Goal: Transaction & Acquisition: Book appointment/travel/reservation

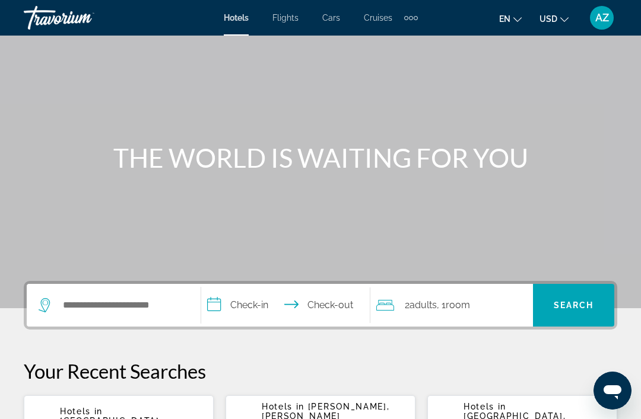
scroll to position [48, 0]
click at [288, 18] on span "Flights" at bounding box center [285, 17] width 26 height 9
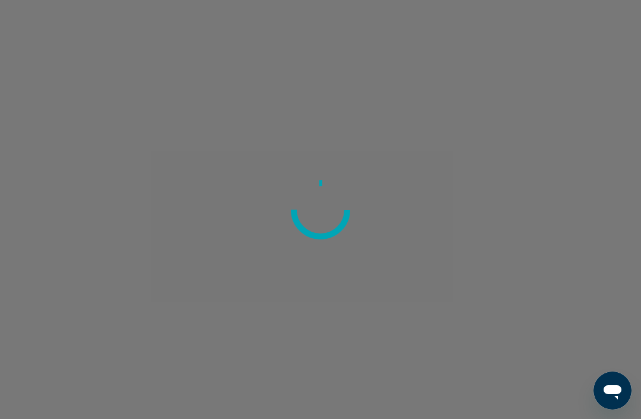
scroll to position [38, 0]
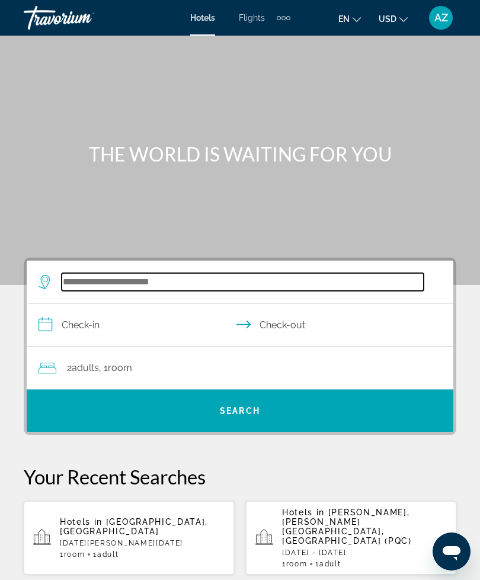
click at [160, 280] on input "Search hotel destination" at bounding box center [243, 282] width 362 height 18
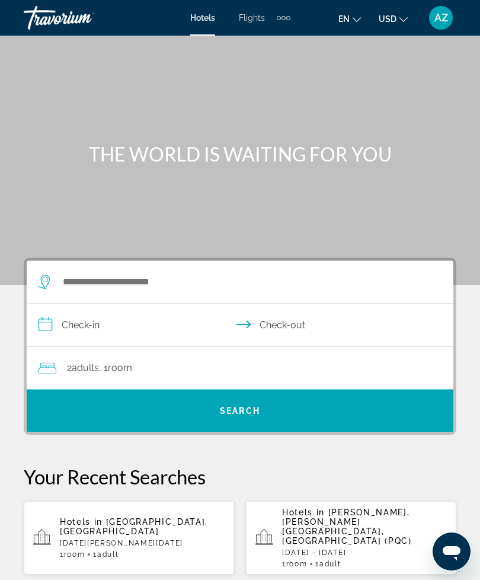
scroll to position [5, 0]
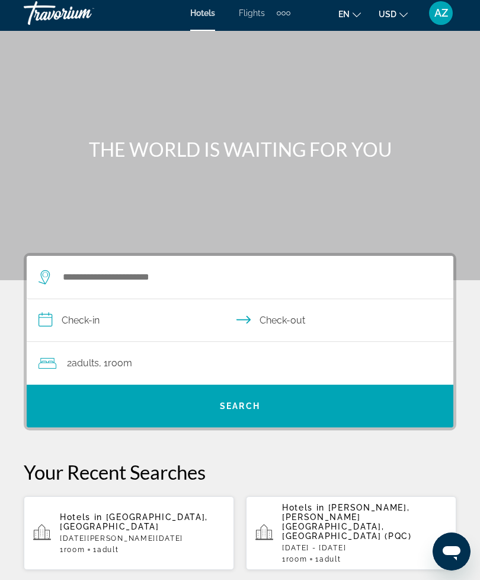
click at [259, 12] on span "Flights" at bounding box center [252, 12] width 26 height 9
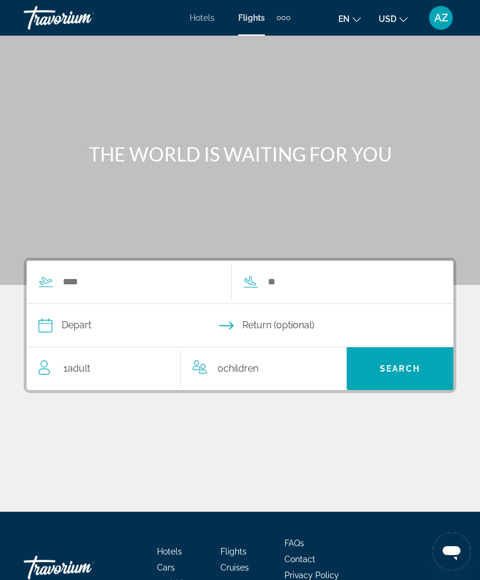
click at [285, 20] on div "Extra navigation items" at bounding box center [284, 18] width 14 height 18
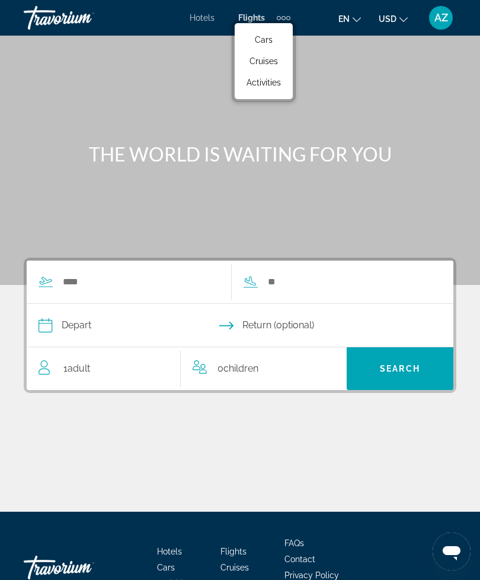
click at [272, 40] on span "Cars" at bounding box center [264, 39] width 18 height 9
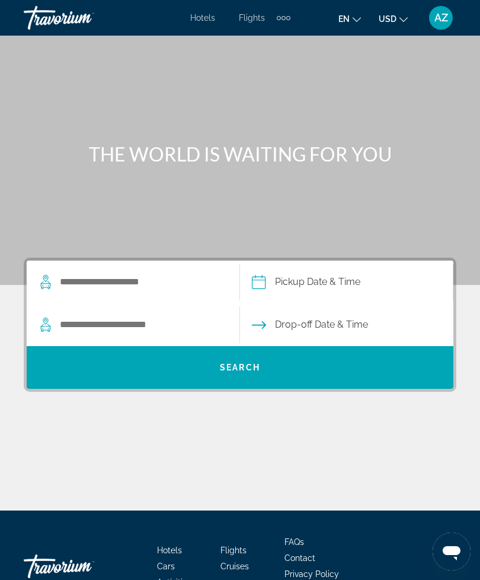
click at [284, 20] on div "Extra navigation items" at bounding box center [284, 18] width 14 height 18
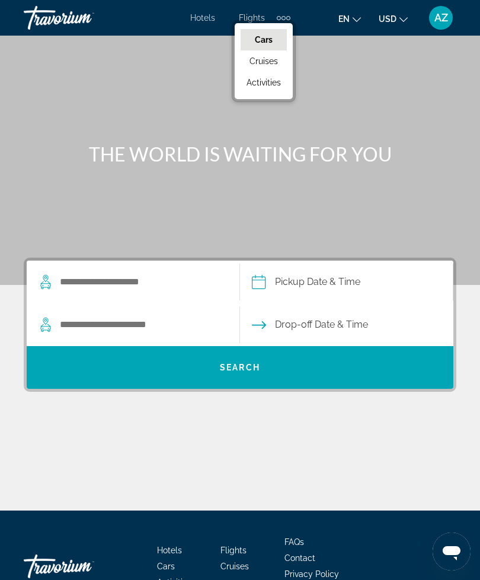
click at [275, 68] on link "Cruises" at bounding box center [264, 60] width 46 height 21
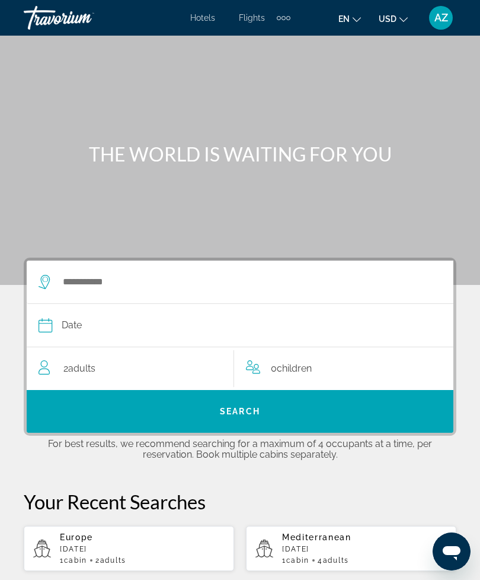
click at [288, 15] on div "Extra navigation items" at bounding box center [284, 18] width 14 height 18
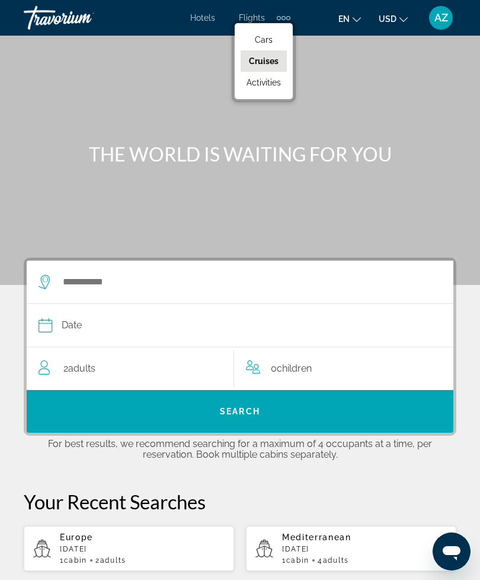
click at [268, 84] on span "Activities" at bounding box center [264, 82] width 34 height 9
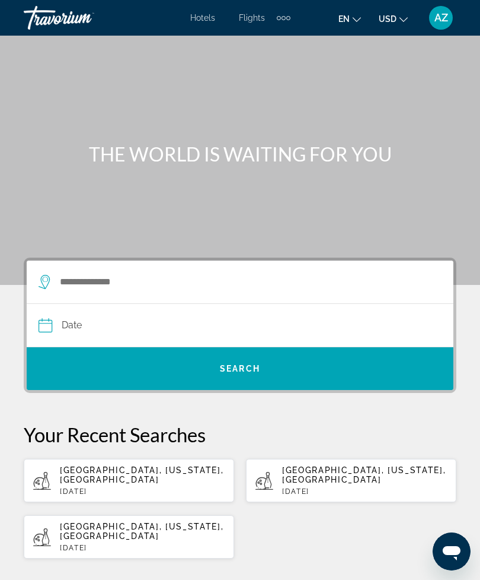
click at [290, 12] on div "Extra navigation items" at bounding box center [284, 18] width 14 height 18
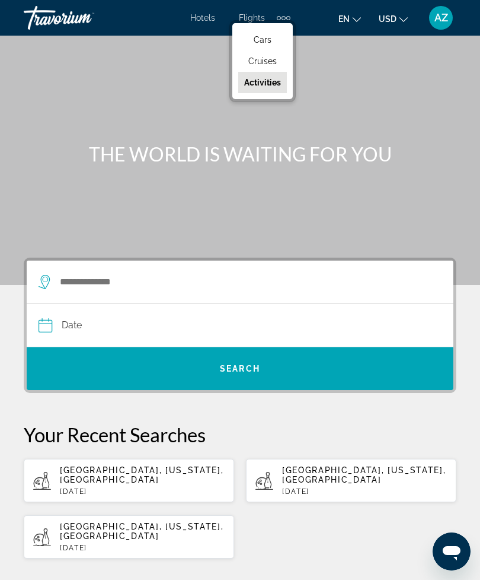
click at [288, 9] on div "Extra navigation items" at bounding box center [284, 18] width 14 height 18
click at [212, 21] on span "Hotels" at bounding box center [202, 17] width 25 height 9
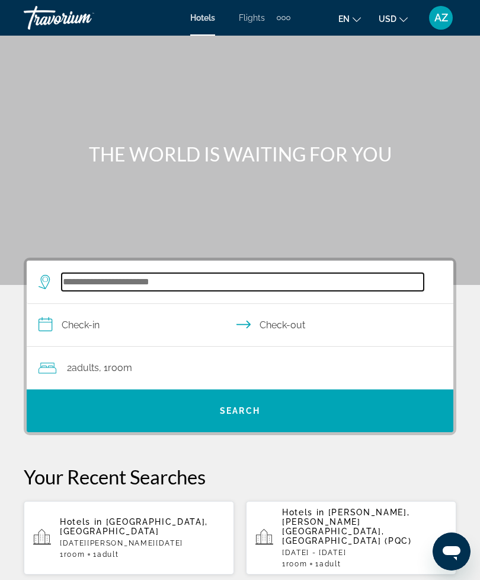
click at [133, 291] on input "Search hotel destination" at bounding box center [243, 282] width 362 height 18
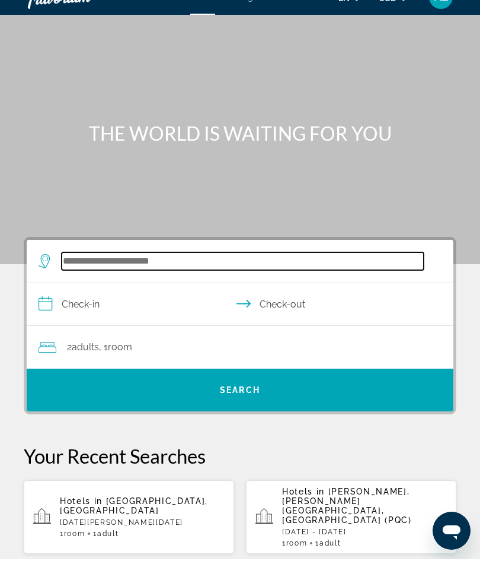
click at [167, 273] on input "Search hotel destination" at bounding box center [243, 282] width 362 height 18
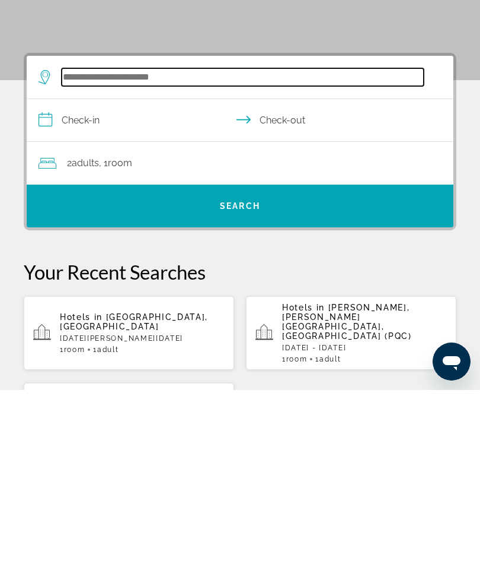
scroll to position [29, 0]
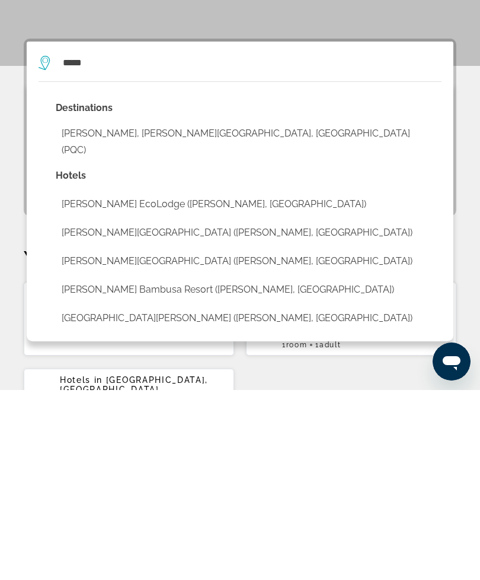
click at [143, 312] on button "[PERSON_NAME], [PERSON_NAME][GEOGRAPHIC_DATA], [GEOGRAPHIC_DATA] (PQC)" at bounding box center [249, 331] width 386 height 39
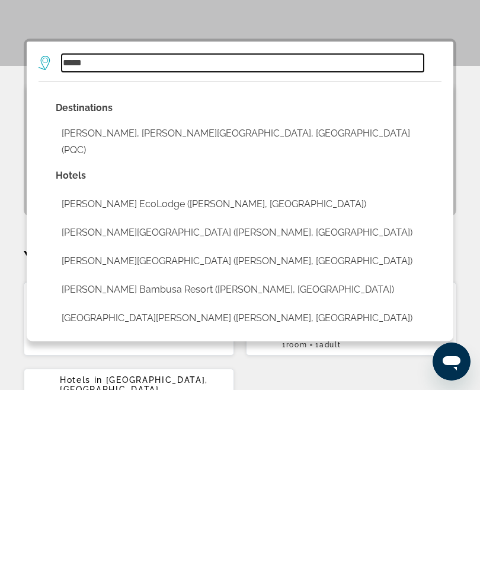
type input "**********"
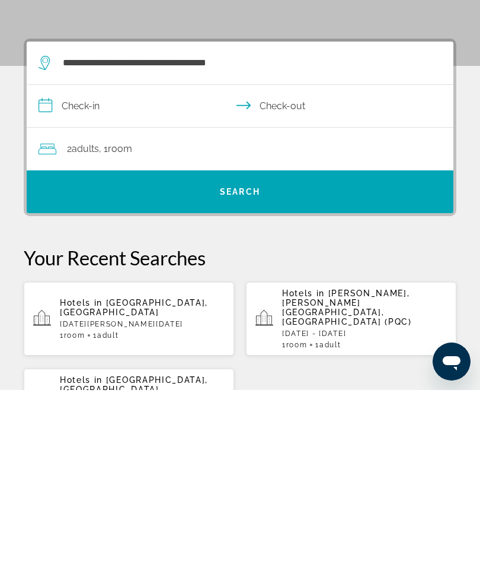
click at [186, 275] on input "**********" at bounding box center [243, 298] width 432 height 46
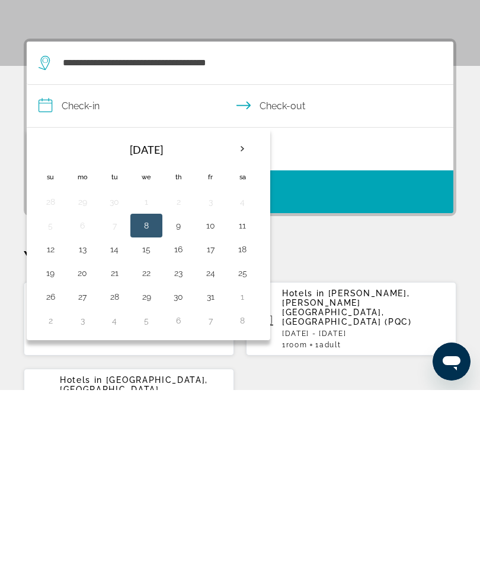
scroll to position [219, 0]
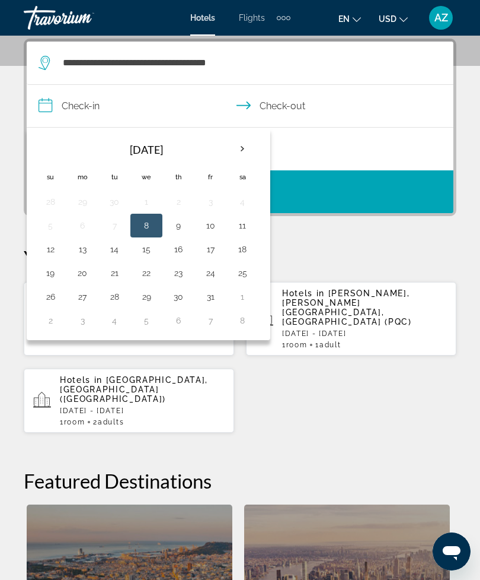
click at [239, 148] on th "Next month" at bounding box center [243, 149] width 32 height 26
click at [123, 296] on button "25" at bounding box center [114, 296] width 19 height 17
click at [249, 299] on button "29" at bounding box center [242, 296] width 19 height 17
type input "**********"
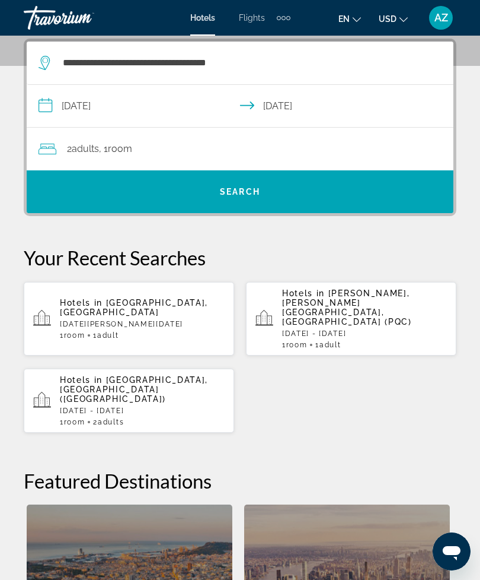
click at [237, 205] on span "Search" at bounding box center [240, 191] width 427 height 28
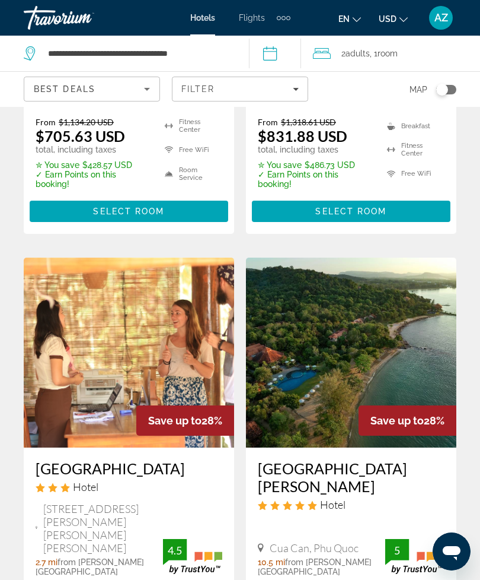
scroll to position [2452, 0]
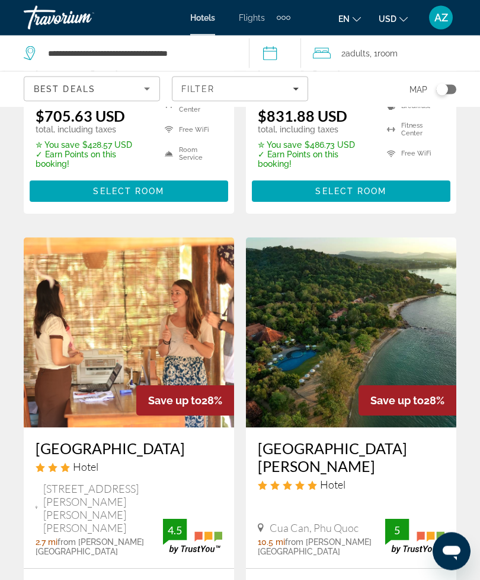
click at [143, 92] on icon "Sort by" at bounding box center [147, 89] width 14 height 14
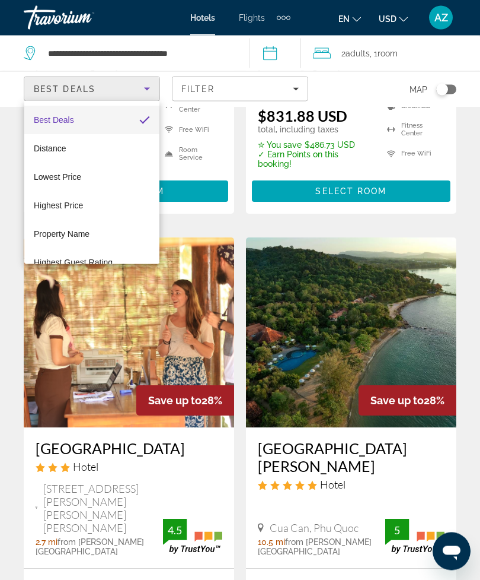
scroll to position [2453, 0]
click at [122, 183] on mat-option "Lowest Price" at bounding box center [91, 177] width 135 height 28
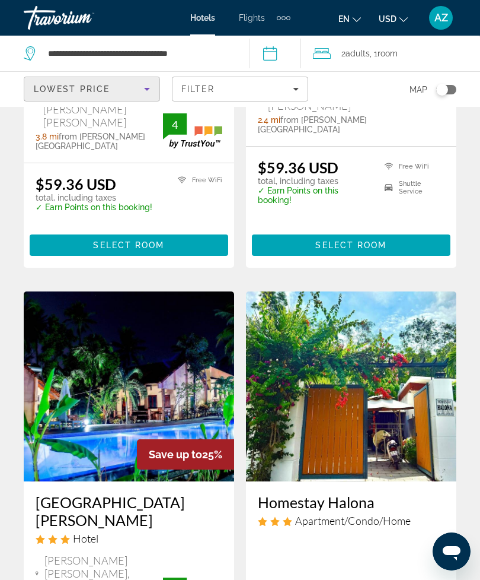
scroll to position [2361, 0]
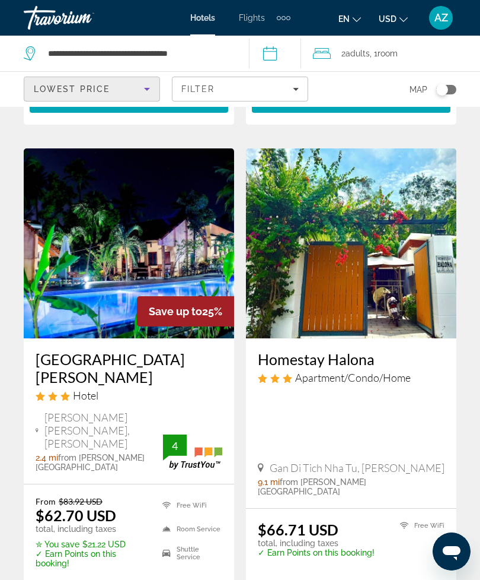
click at [294, 91] on icon "Filters" at bounding box center [296, 89] width 6 height 6
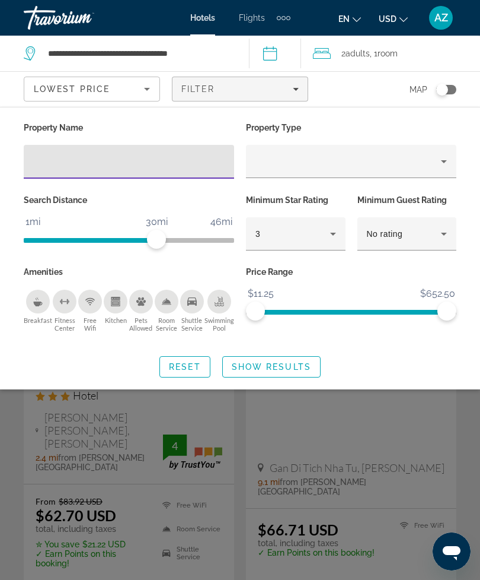
click at [316, 234] on div "3" at bounding box center [293, 234] width 75 height 14
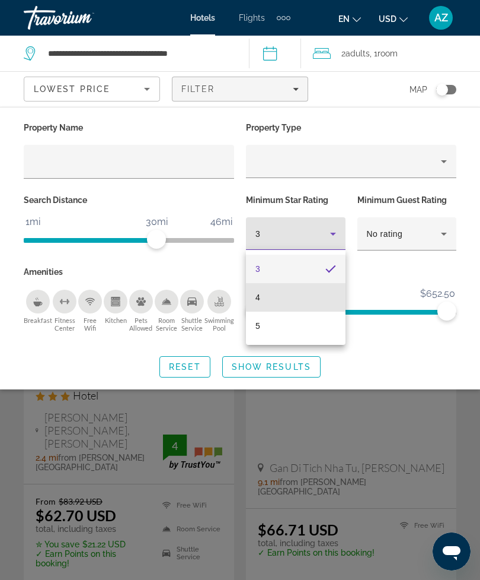
click at [312, 295] on mat-option "4" at bounding box center [296, 297] width 100 height 28
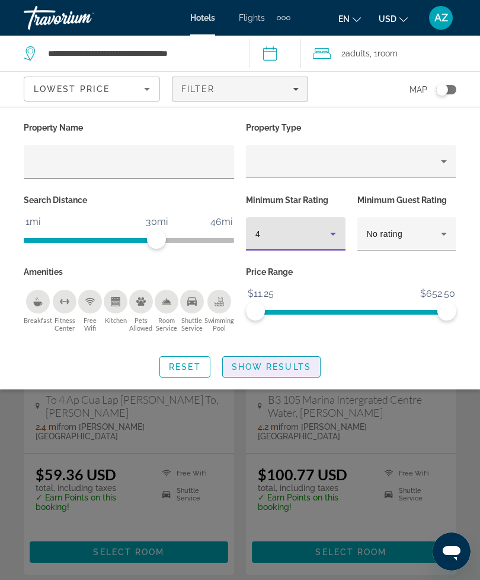
click at [295, 366] on span "Show Results" at bounding box center [271, 366] width 79 height 9
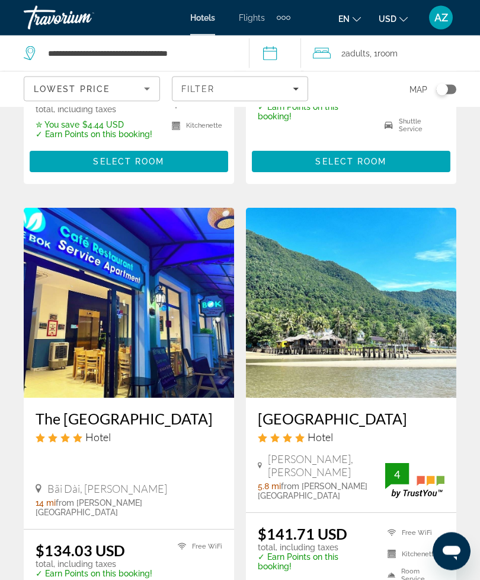
scroll to position [1842, 0]
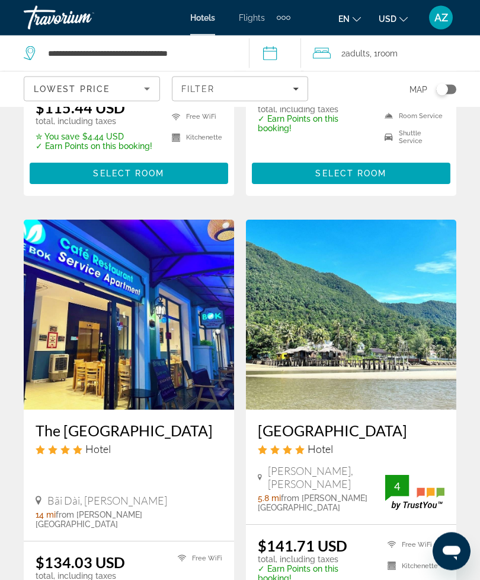
click at [285, 85] on div "Filter" at bounding box center [240, 88] width 117 height 9
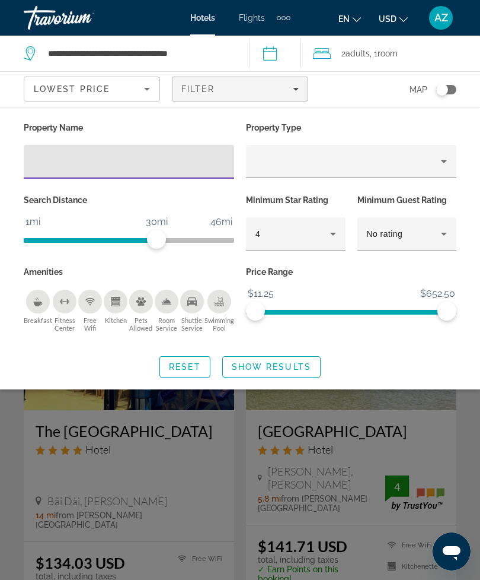
click at [326, 228] on div "4" at bounding box center [293, 234] width 75 height 14
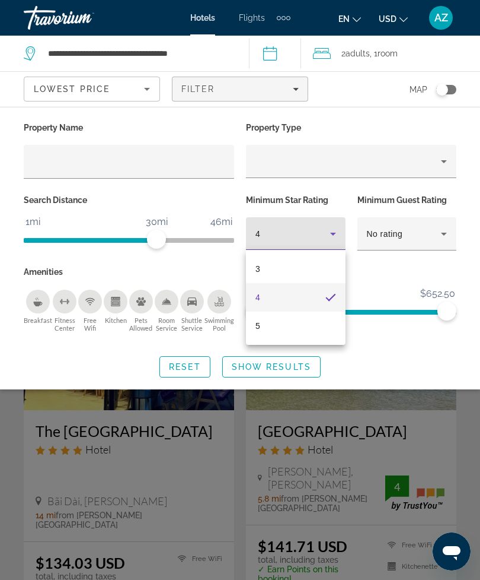
scroll to position [1842, 0]
click at [291, 333] on mat-option "5" at bounding box center [296, 325] width 100 height 28
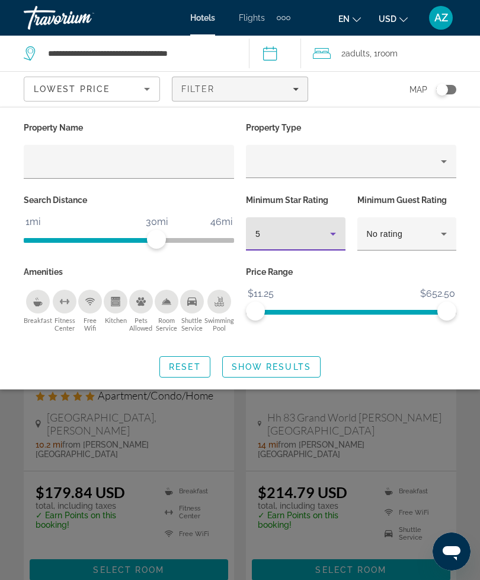
click at [457, 401] on div "Search widget" at bounding box center [240, 379] width 480 height 402
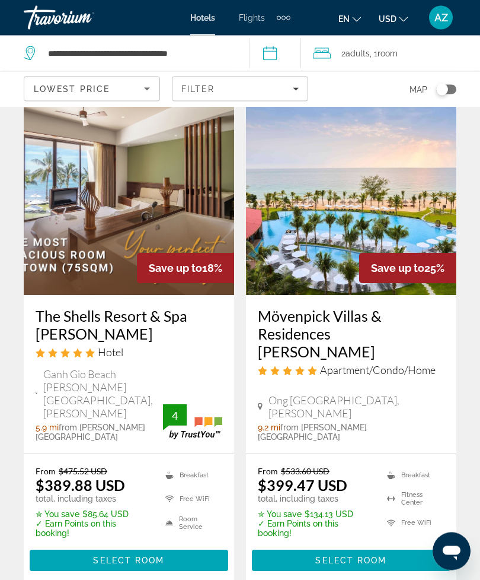
scroll to position [982, 0]
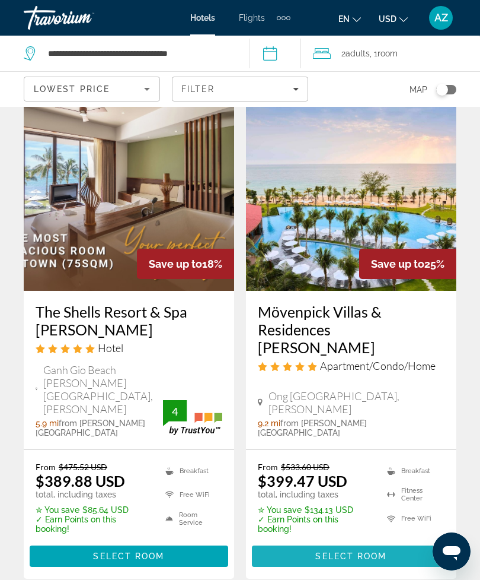
click at [378, 551] on span "Select Room" at bounding box center [351, 555] width 71 height 9
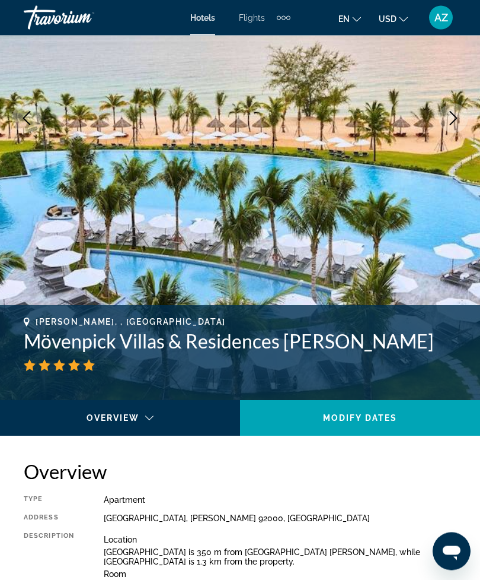
scroll to position [177, 0]
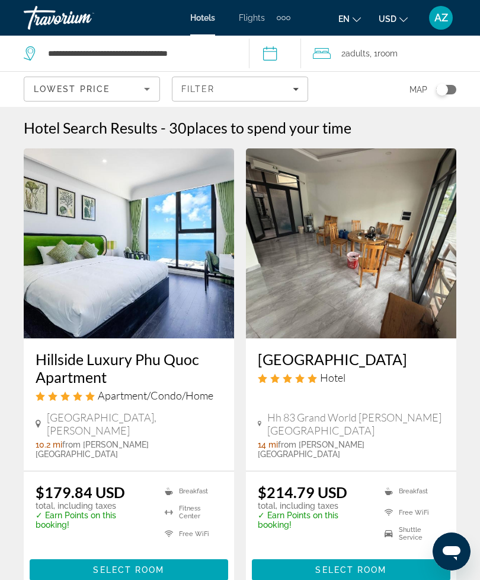
click at [278, 50] on input "**********" at bounding box center [278, 55] width 58 height 39
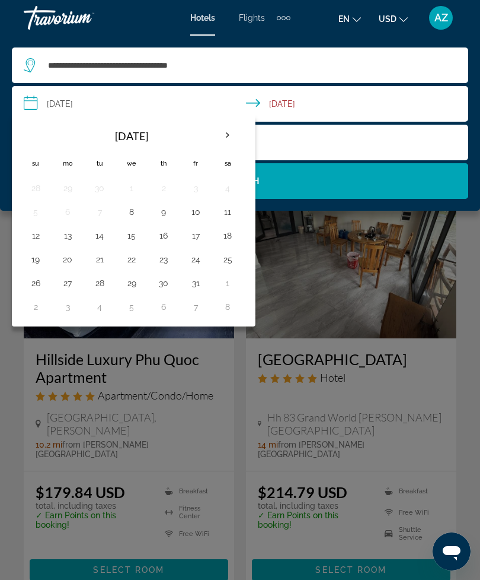
click at [234, 126] on th "Next month" at bounding box center [228, 135] width 32 height 26
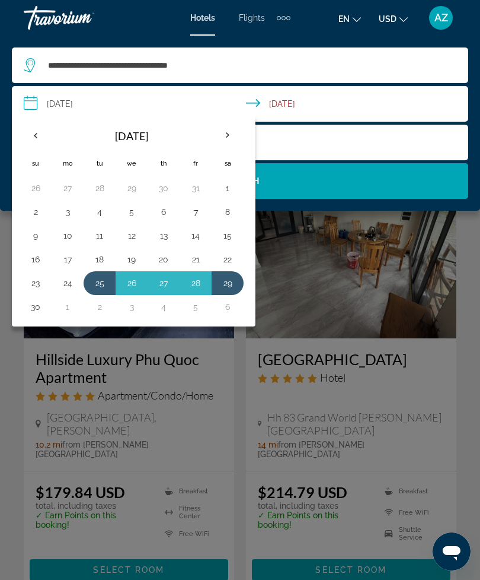
click at [99, 277] on button "25" at bounding box center [99, 283] width 19 height 17
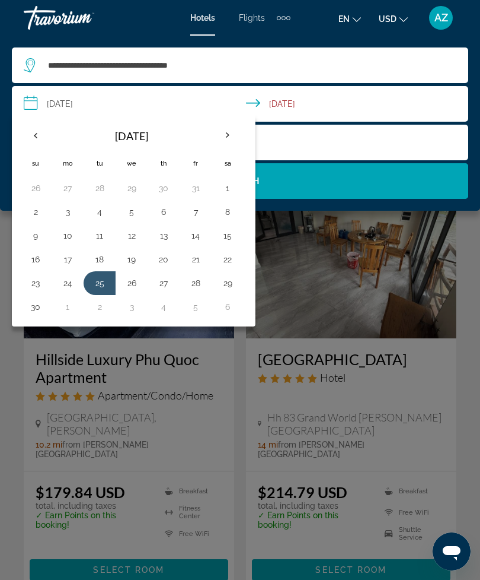
click at [103, 304] on button "2" at bounding box center [99, 306] width 19 height 17
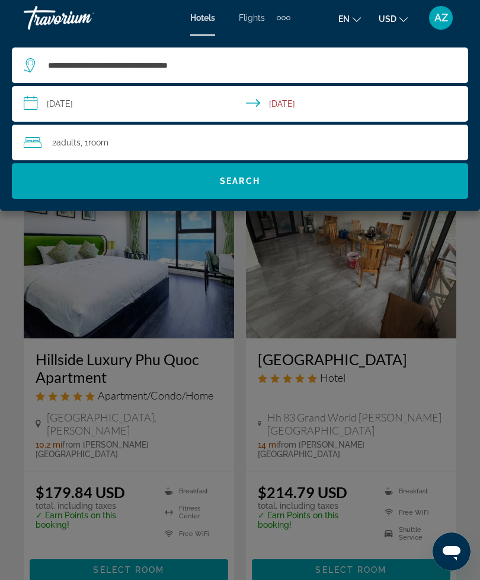
click at [76, 135] on span "2 Adult Adults" at bounding box center [66, 142] width 28 height 17
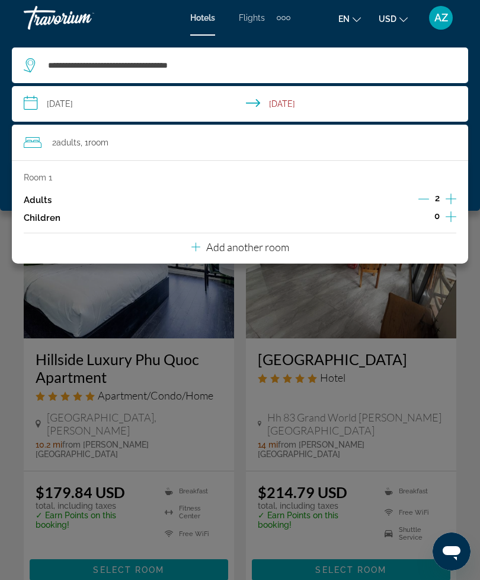
click at [457, 224] on button "Increment children" at bounding box center [451, 218] width 11 height 18
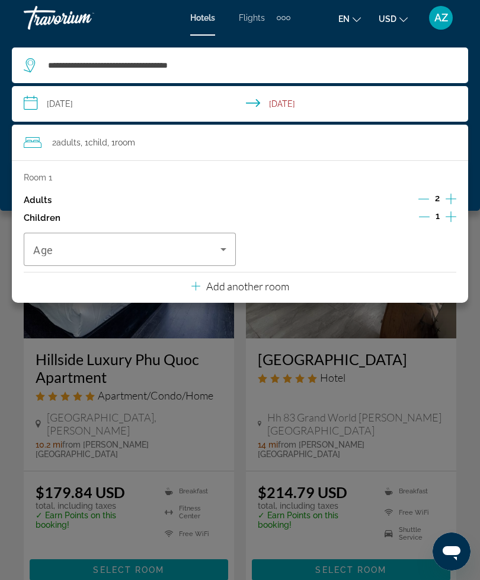
click at [135, 242] on span "Travelers: 2 adults, 1 child" at bounding box center [126, 249] width 187 height 14
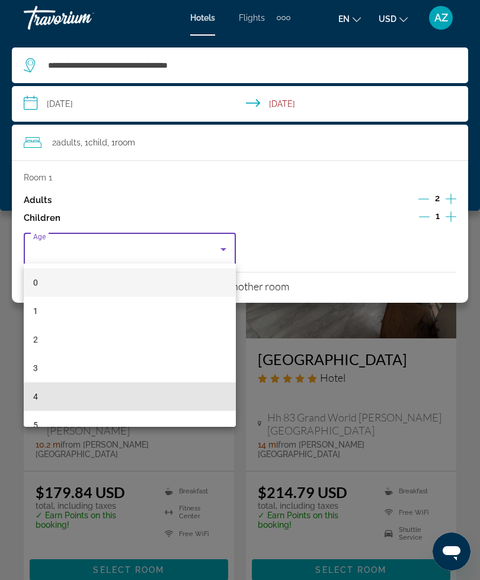
click at [107, 389] on mat-option "4" at bounding box center [130, 396] width 212 height 28
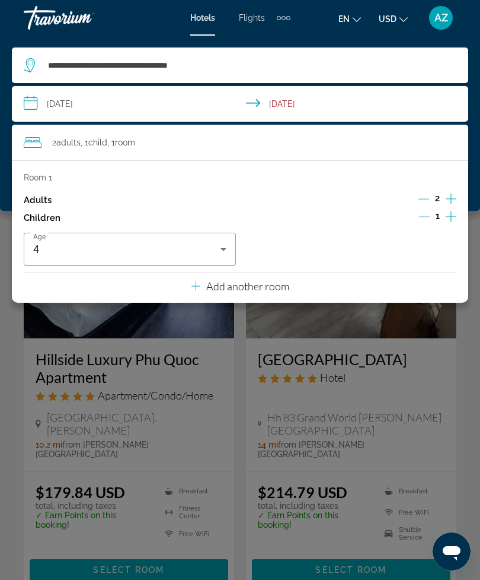
click at [422, 243] on div "Age [DEMOGRAPHIC_DATA]" at bounding box center [240, 249] width 433 height 33
click at [457, 215] on button "Increment children" at bounding box center [451, 218] width 11 height 18
click at [421, 245] on span "Travelers: 2 adults, 2 children" at bounding box center [347, 249] width 187 height 14
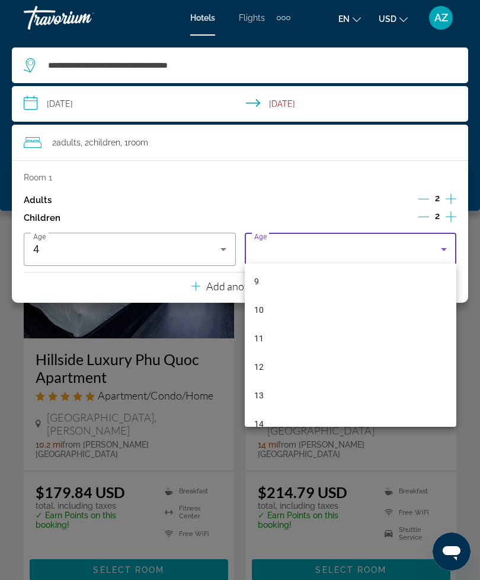
scroll to position [348, 0]
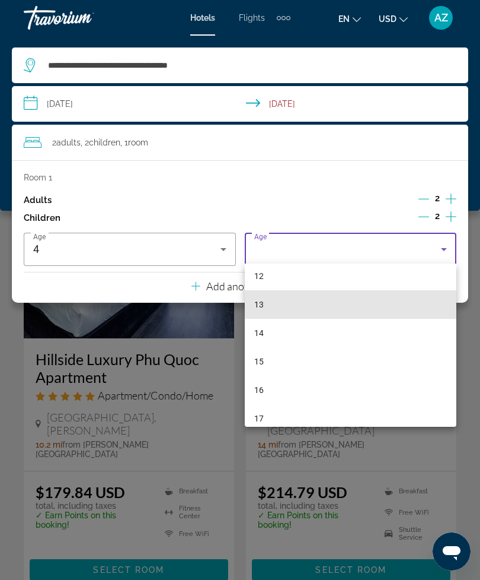
click at [384, 318] on mat-option "13" at bounding box center [351, 304] width 212 height 28
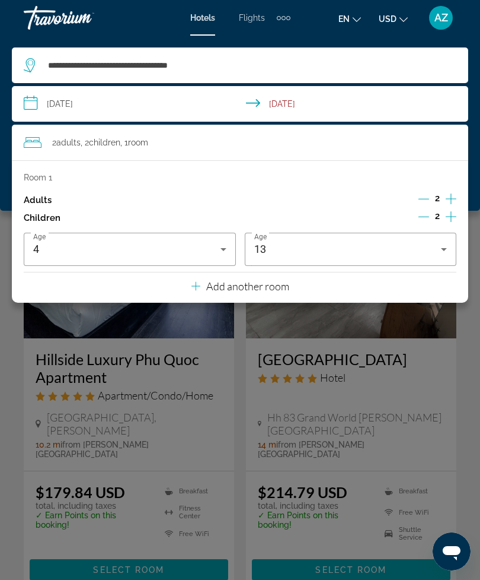
click at [453, 100] on input "**********" at bounding box center [243, 105] width 462 height 39
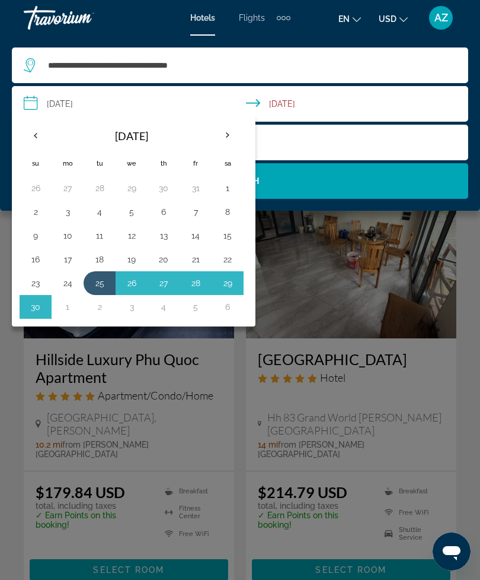
click at [431, 134] on div "2 Adult Adults , 2 Child Children , 1 Room rooms" at bounding box center [246, 142] width 445 height 17
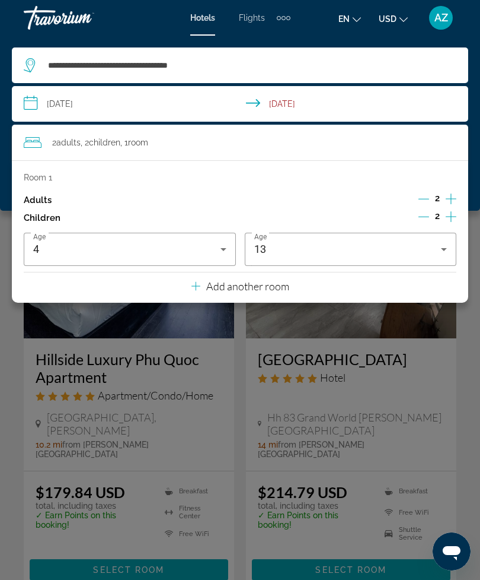
click at [265, 279] on p "Add another room" at bounding box center [247, 285] width 83 height 13
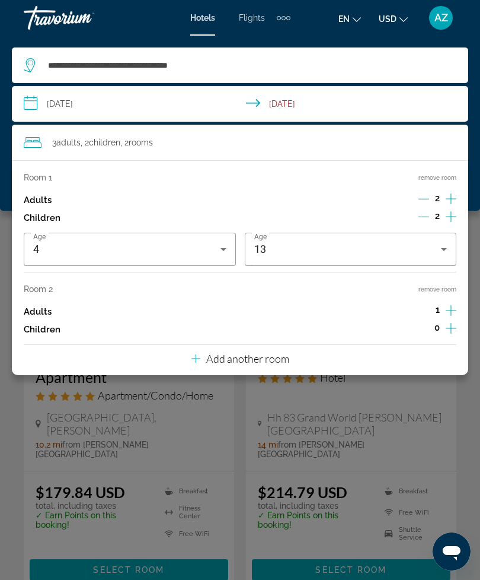
click at [256, 354] on p "Add another room" at bounding box center [247, 358] width 83 height 13
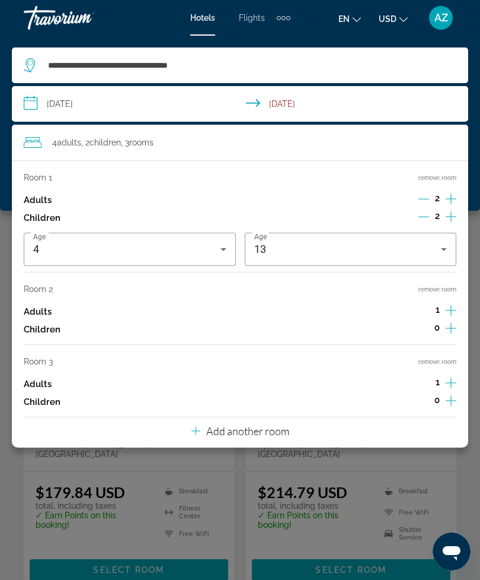
click at [233, 428] on p "Add another room" at bounding box center [247, 430] width 83 height 13
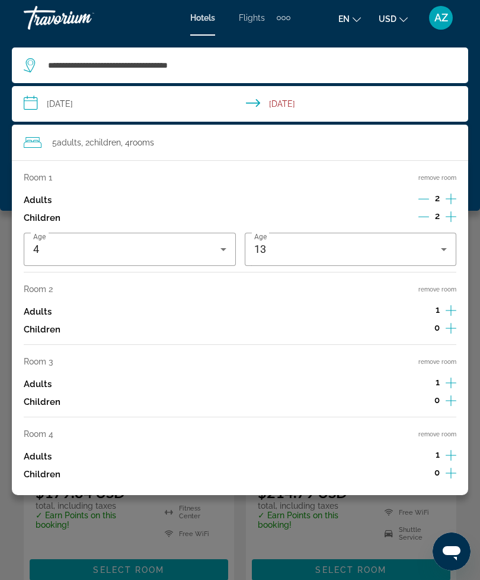
click at [439, 503] on div "Main content" at bounding box center [240, 290] width 480 height 580
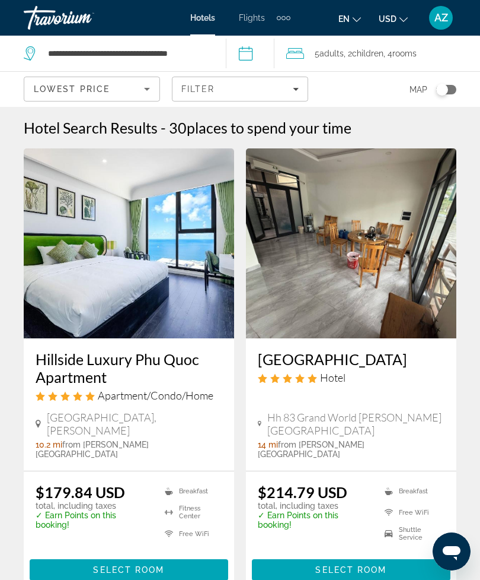
click at [263, 61] on input "**********" at bounding box center [252, 55] width 53 height 39
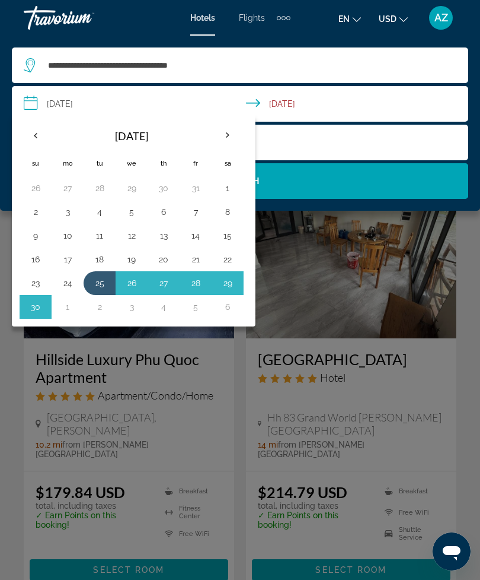
click at [417, 147] on div "5 Adult Adults , 2 Child Children , 4 Room rooms" at bounding box center [246, 142] width 445 height 17
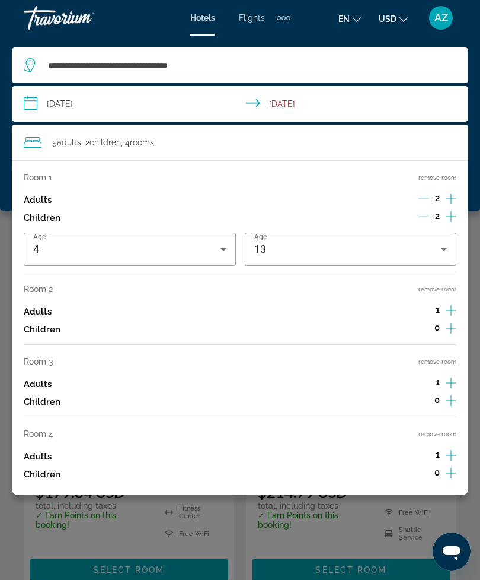
click at [451, 430] on button "remove room" at bounding box center [438, 434] width 38 height 8
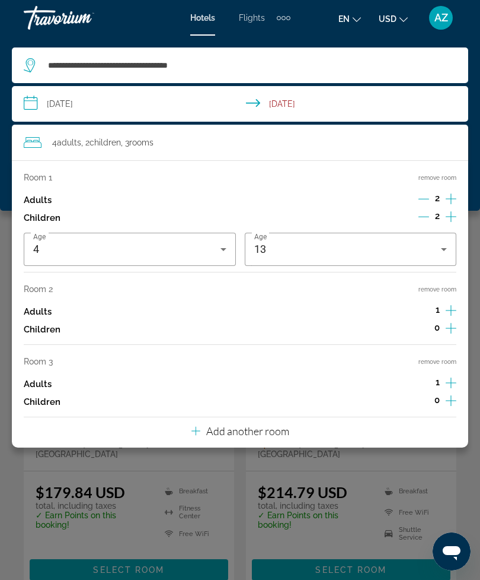
click at [464, 355] on div "Room 1 remove room Adults 2 Children 2 Age [DEMOGRAPHIC_DATA] Age [DEMOGRAPHIC_…" at bounding box center [240, 303] width 457 height 287
click at [456, 358] on button "remove room" at bounding box center [438, 362] width 38 height 8
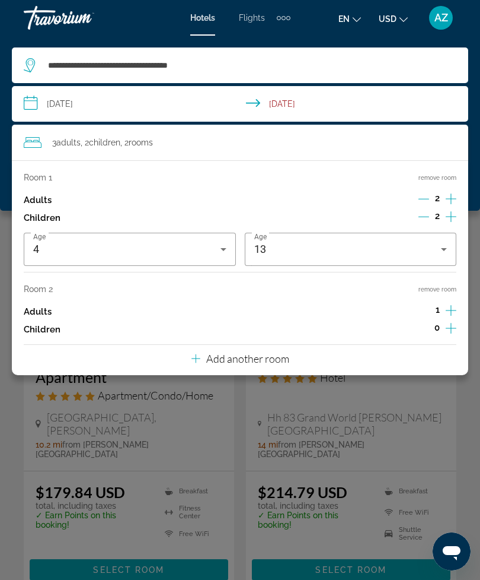
click at [453, 288] on button "remove room" at bounding box center [438, 289] width 38 height 8
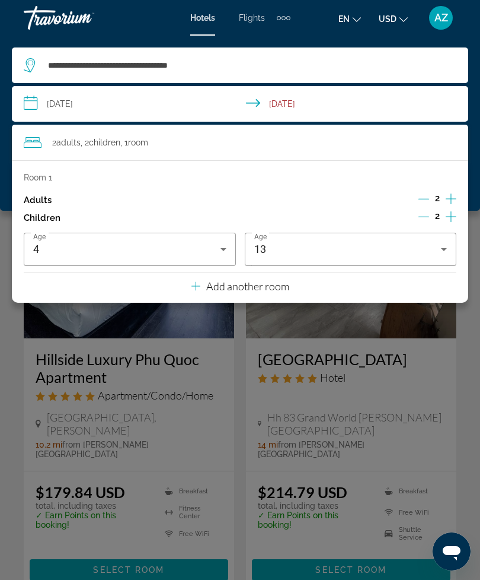
click at [473, 320] on div "Main content" at bounding box center [240, 290] width 480 height 580
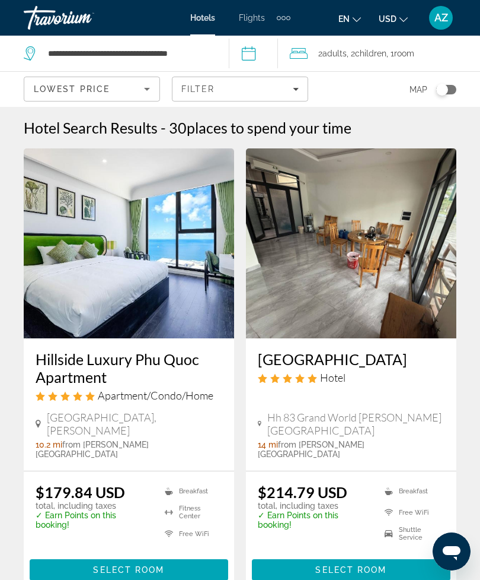
click at [395, 50] on span ", 1 Room rooms" at bounding box center [401, 53] width 28 height 17
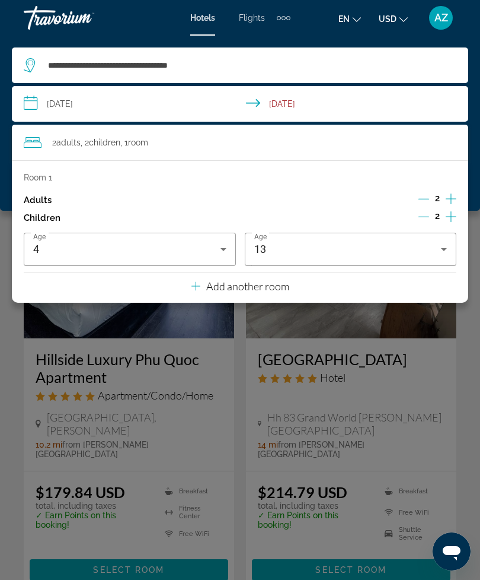
click at [449, 111] on input "**********" at bounding box center [243, 105] width 462 height 39
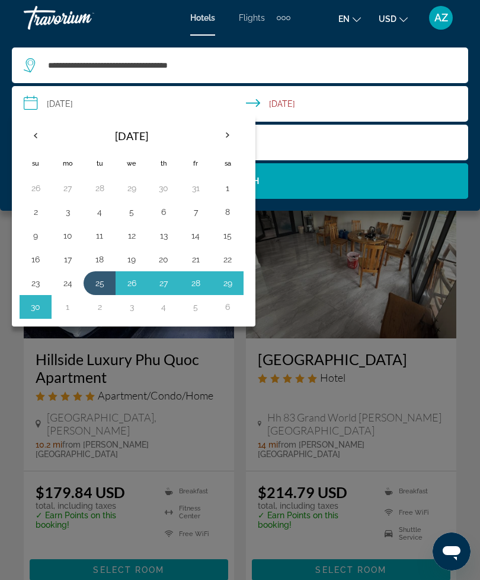
click at [50, 130] on th "Previous month" at bounding box center [36, 135] width 32 height 26
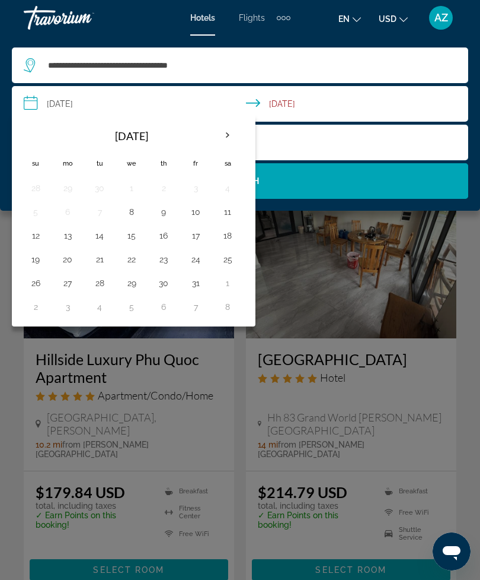
click at [135, 208] on button "8" at bounding box center [131, 211] width 19 height 17
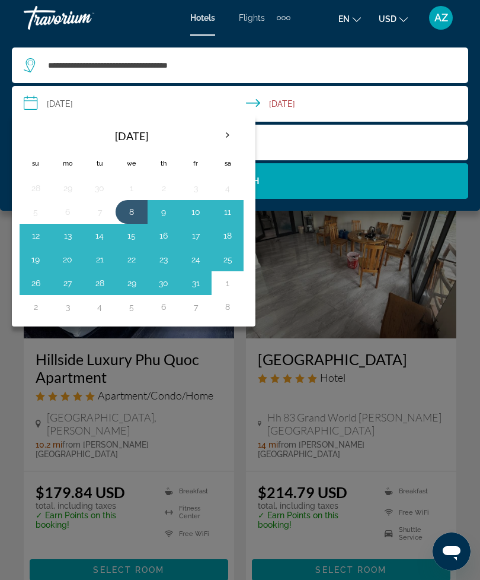
click at [137, 241] on button "15" at bounding box center [131, 235] width 19 height 17
type input "**********"
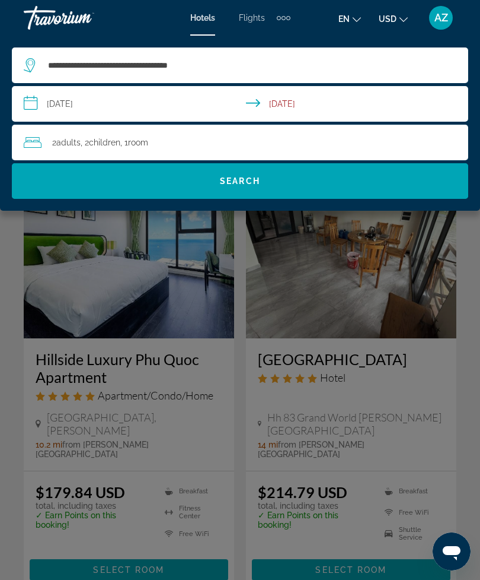
click at [301, 175] on span "Search" at bounding box center [240, 181] width 457 height 28
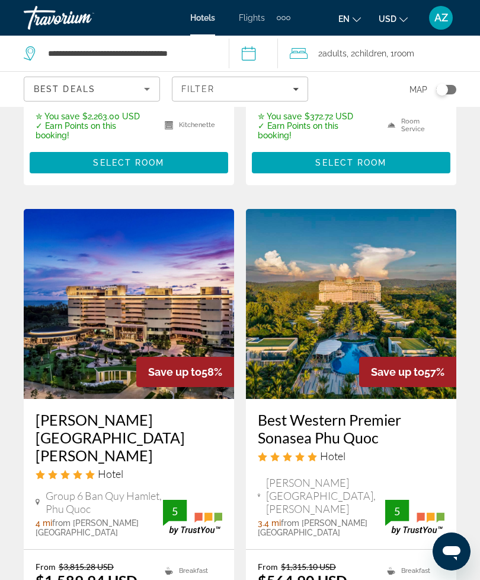
scroll to position [928, 0]
click at [389, 217] on img "Main content" at bounding box center [351, 304] width 211 height 190
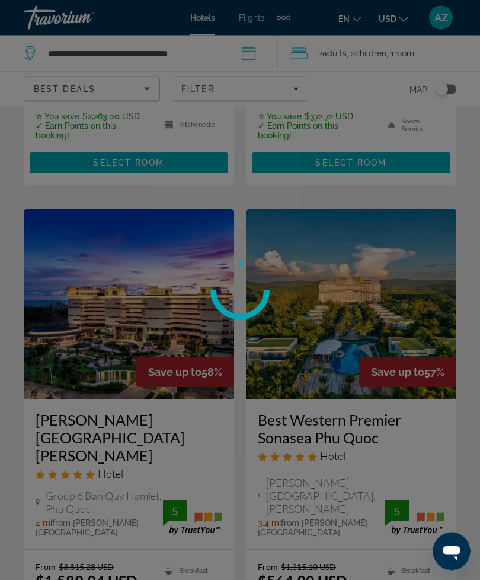
scroll to position [929, 0]
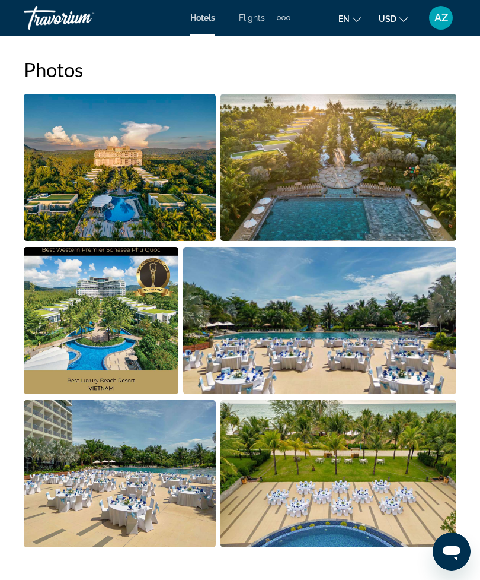
scroll to position [799, 0]
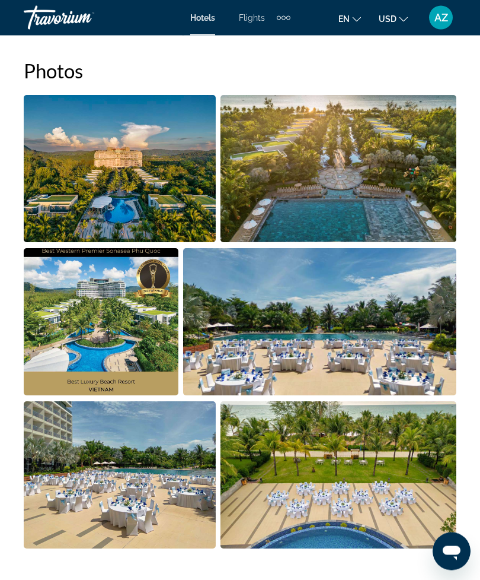
click at [164, 185] on img "Open full-screen image slider" at bounding box center [120, 169] width 192 height 147
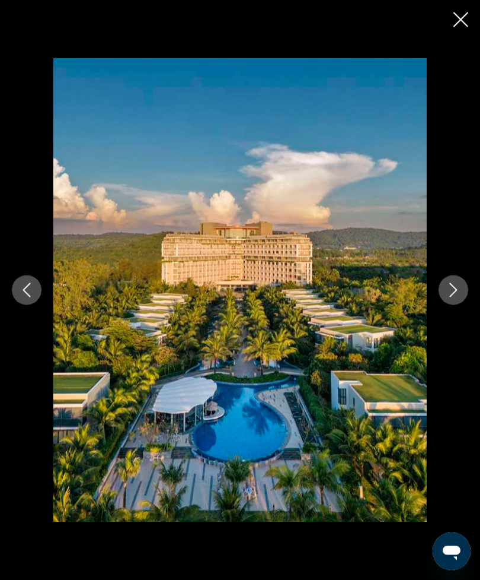
scroll to position [800, 0]
click at [459, 297] on icon "Next image" at bounding box center [454, 290] width 14 height 14
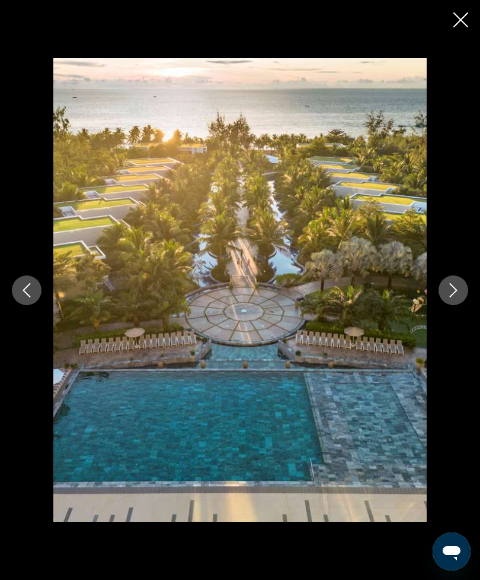
click at [455, 297] on icon "Next image" at bounding box center [454, 290] width 14 height 14
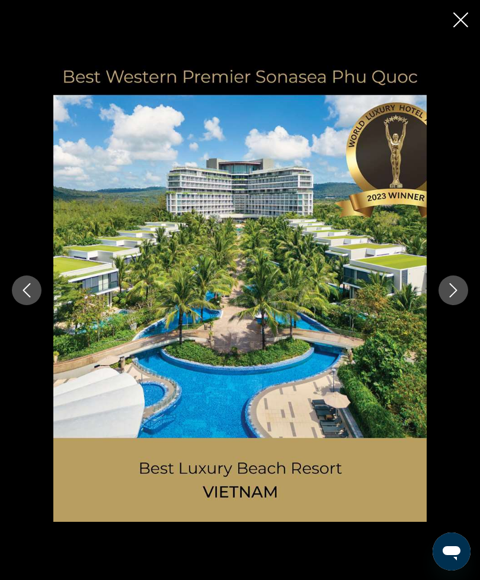
click at [459, 297] on icon "Next image" at bounding box center [454, 290] width 14 height 14
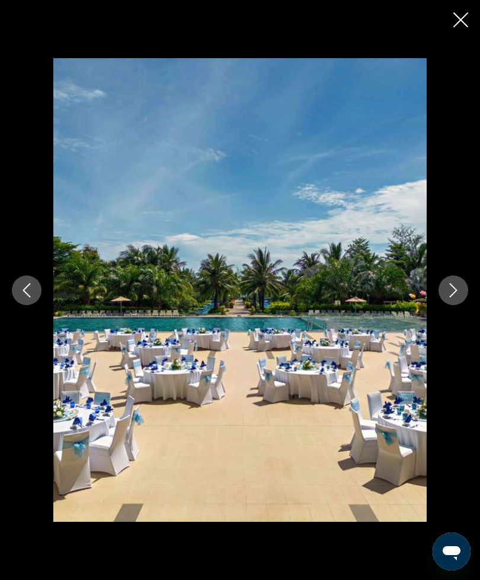
click at [456, 297] on icon "Next image" at bounding box center [454, 290] width 14 height 14
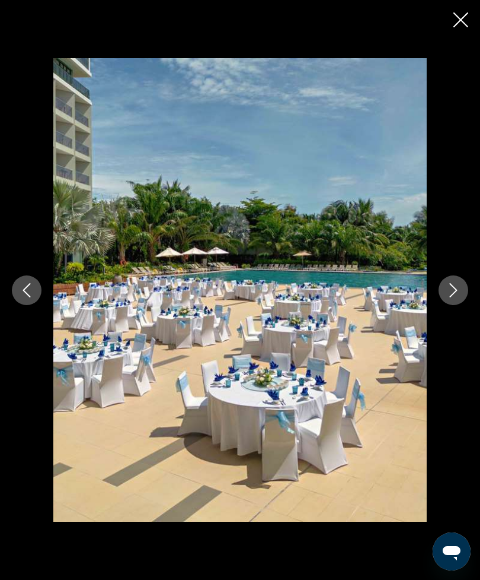
click at [452, 297] on icon "Next image" at bounding box center [454, 290] width 14 height 14
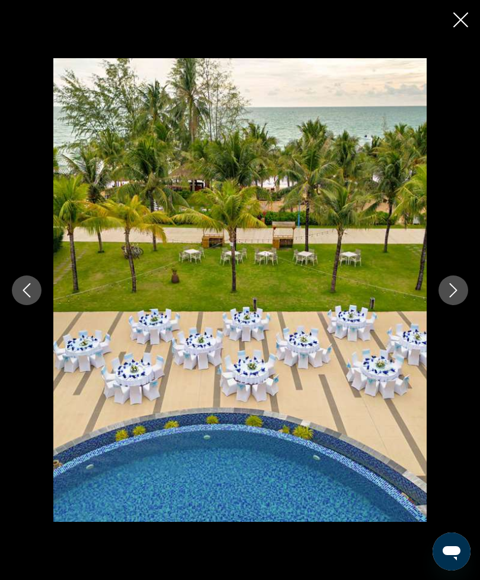
click at [456, 297] on icon "Next image" at bounding box center [454, 290] width 8 height 14
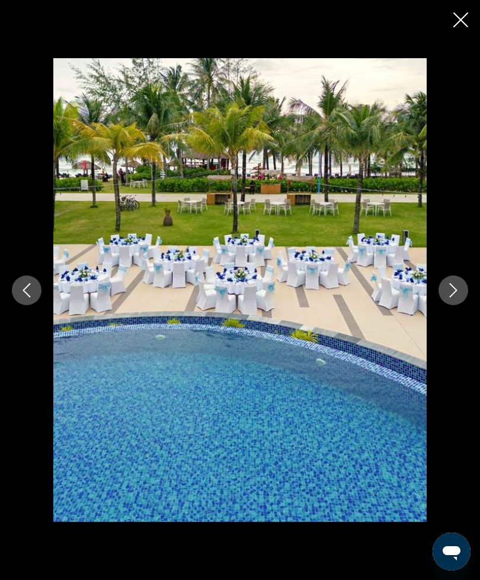
click at [456, 297] on icon "Next image" at bounding box center [454, 290] width 14 height 14
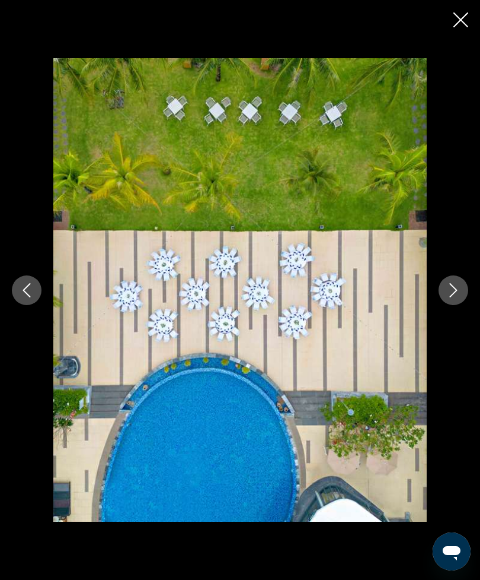
click at [458, 297] on icon "Next image" at bounding box center [454, 290] width 14 height 14
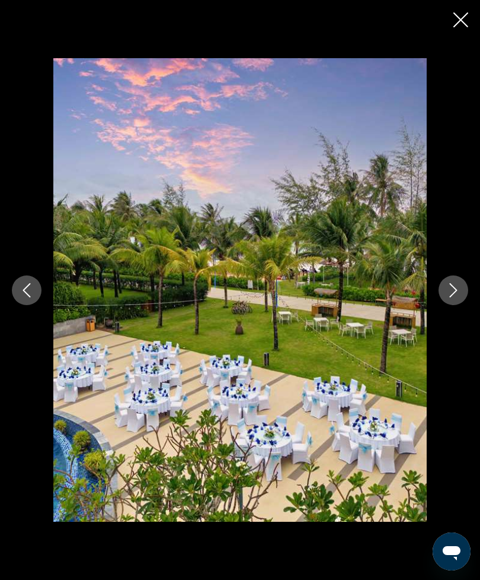
click at [453, 297] on icon "Next image" at bounding box center [454, 290] width 14 height 14
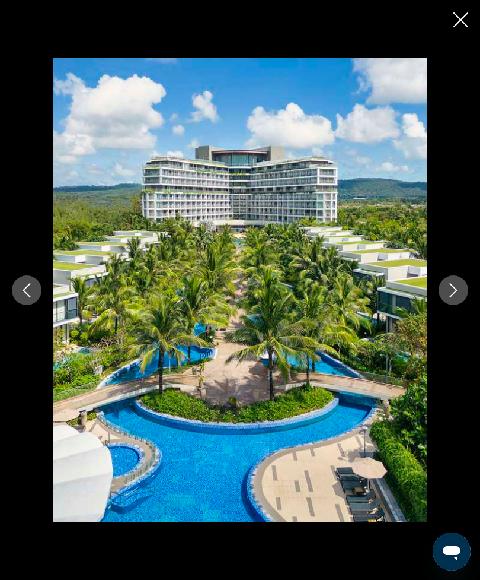
click at [454, 297] on icon "Next image" at bounding box center [454, 290] width 14 height 14
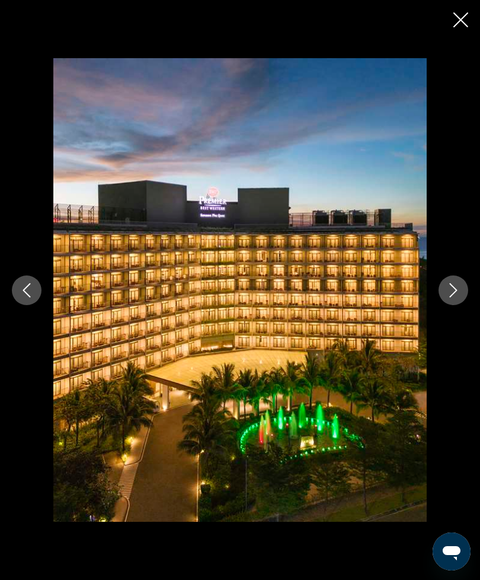
click at [451, 297] on icon "Next image" at bounding box center [454, 290] width 14 height 14
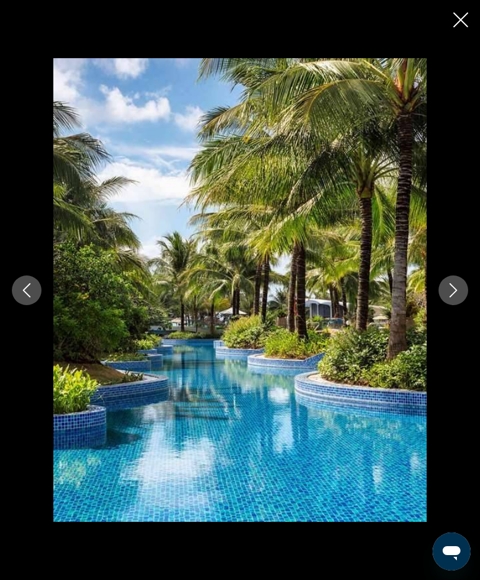
click at [466, 305] on button "Next image" at bounding box center [454, 290] width 30 height 30
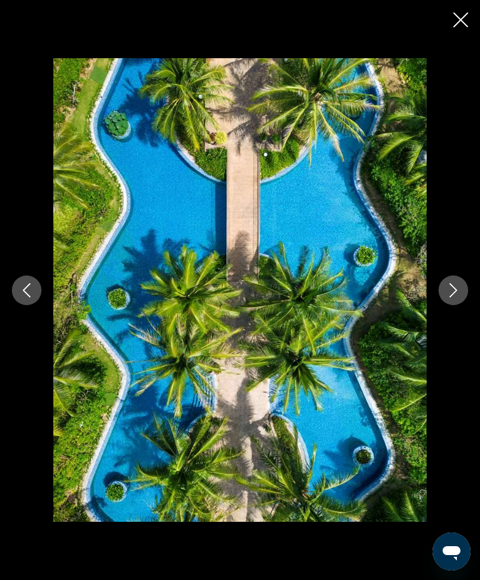
click at [456, 297] on icon "Next image" at bounding box center [454, 290] width 14 height 14
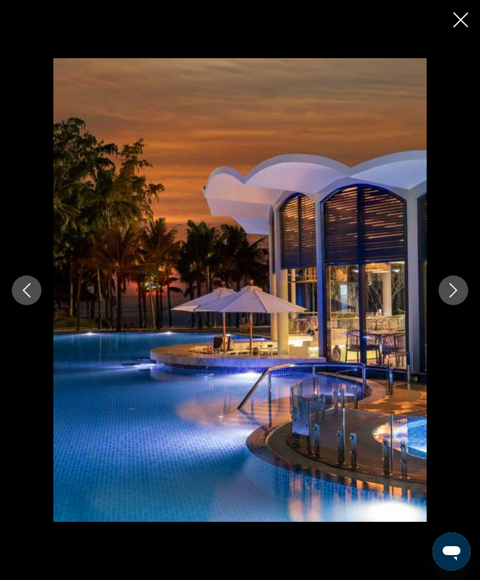
click at [455, 297] on icon "Next image" at bounding box center [454, 290] width 14 height 14
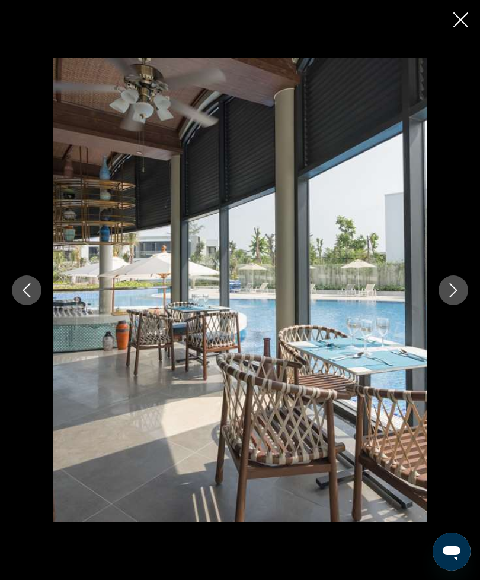
click at [456, 297] on icon "Next image" at bounding box center [454, 290] width 14 height 14
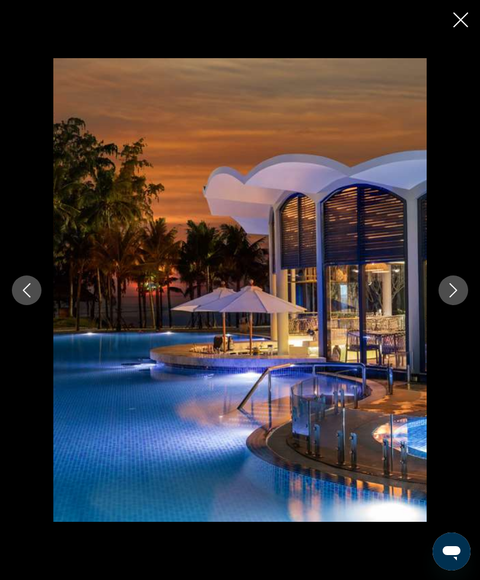
click at [454, 21] on icon "Close slideshow" at bounding box center [461, 19] width 15 height 15
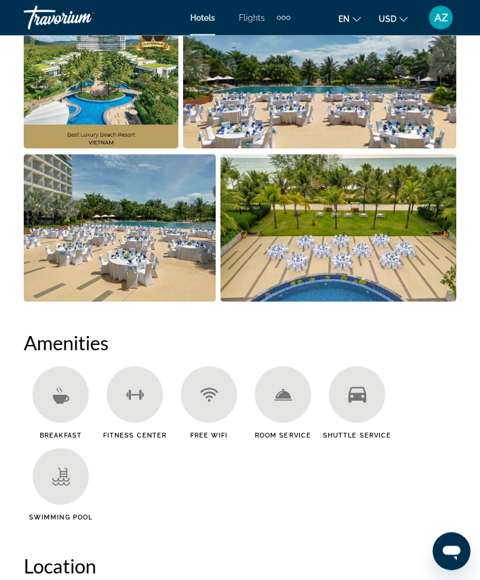
scroll to position [1032, 0]
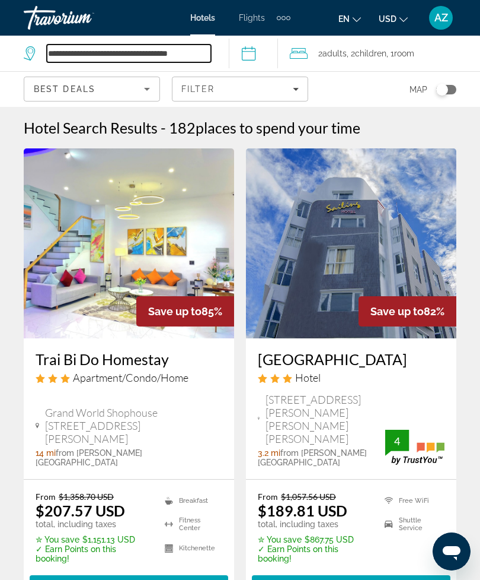
click at [190, 52] on input "**********" at bounding box center [129, 53] width 164 height 18
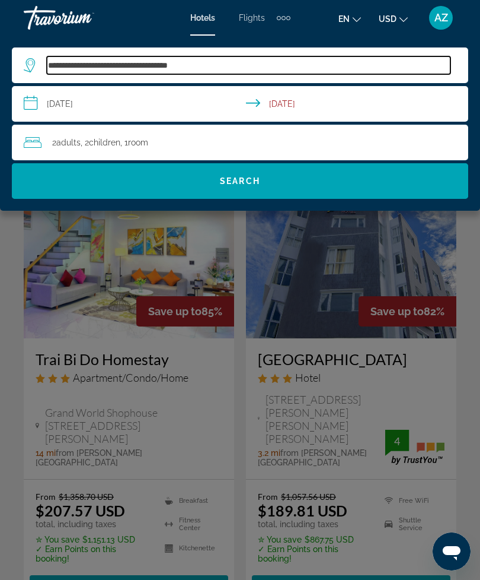
click at [248, 62] on input "**********" at bounding box center [249, 65] width 404 height 18
click at [241, 62] on input "**********" at bounding box center [249, 65] width 404 height 18
click at [245, 63] on input "**********" at bounding box center [249, 65] width 404 height 18
type input "*********"
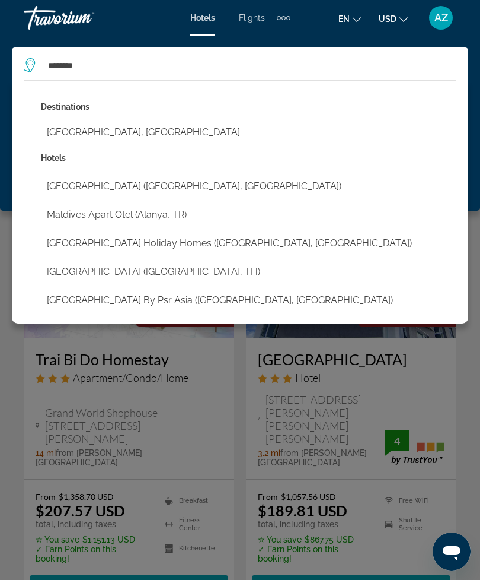
click at [128, 135] on button "[GEOGRAPHIC_DATA], [GEOGRAPHIC_DATA]" at bounding box center [249, 132] width 416 height 23
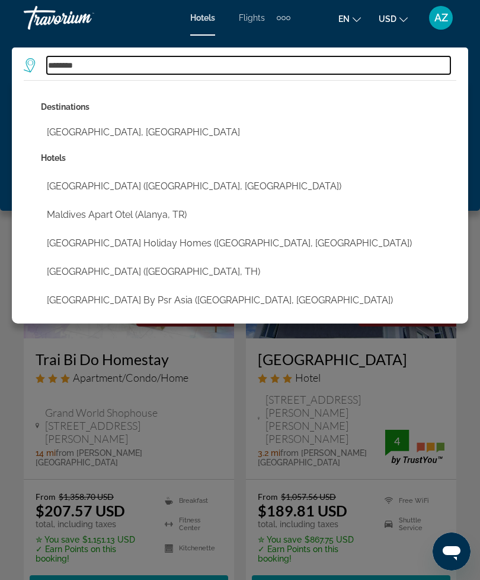
type input "**********"
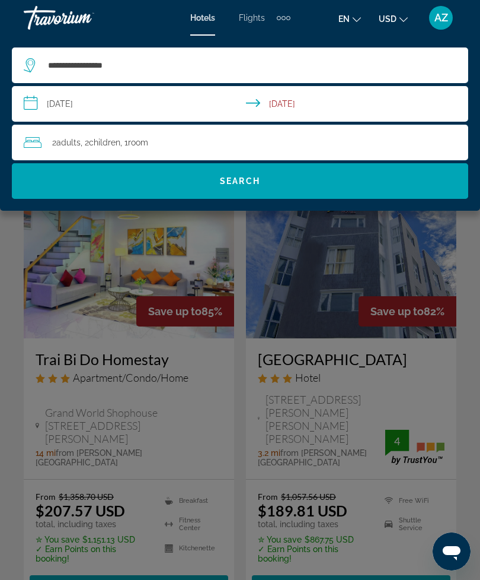
click at [148, 96] on input "**********" at bounding box center [243, 105] width 462 height 39
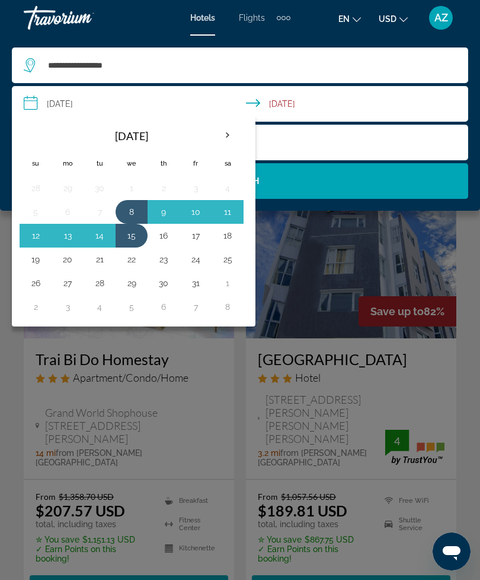
click at [171, 237] on button "16" at bounding box center [163, 235] width 19 height 17
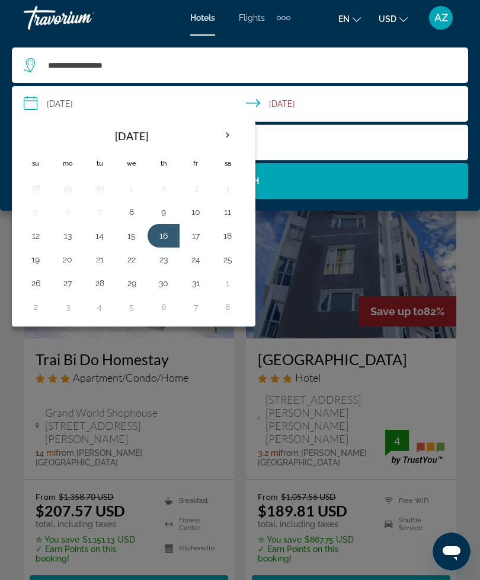
click at [170, 257] on button "23" at bounding box center [163, 259] width 19 height 17
type input "**********"
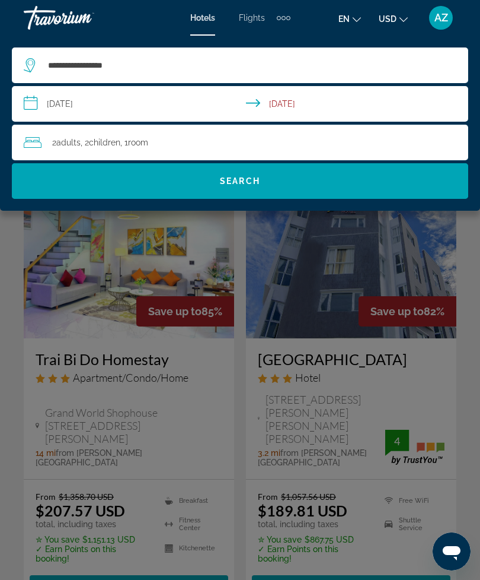
click at [246, 148] on div "2 Adult Adults , 2 Child Children , 1 Room rooms" at bounding box center [246, 142] width 445 height 17
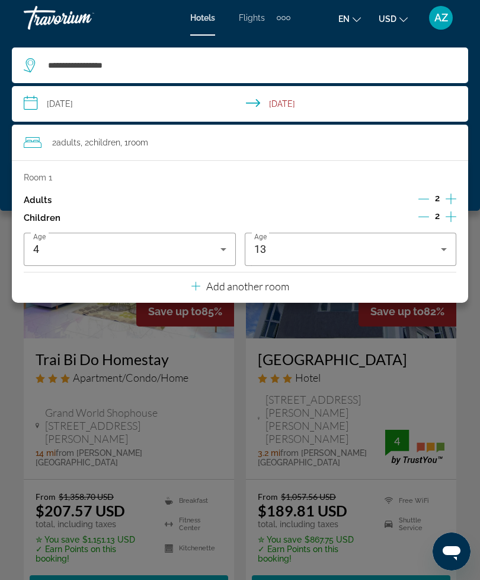
click at [422, 214] on icon "Decrement children" at bounding box center [424, 216] width 11 height 11
click at [421, 211] on icon "Decrement children" at bounding box center [424, 216] width 11 height 11
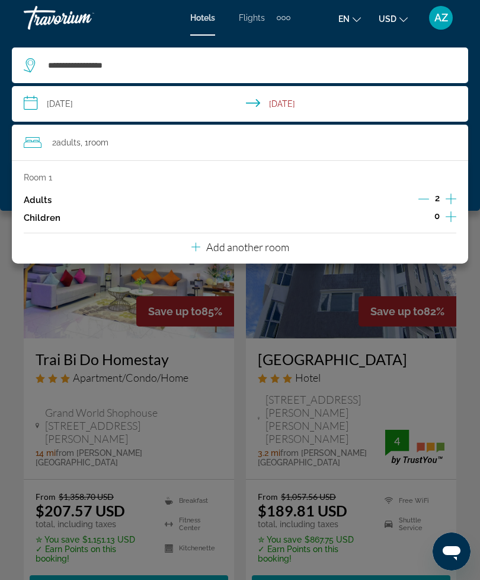
click at [473, 100] on input "**********" at bounding box center [243, 105] width 462 height 39
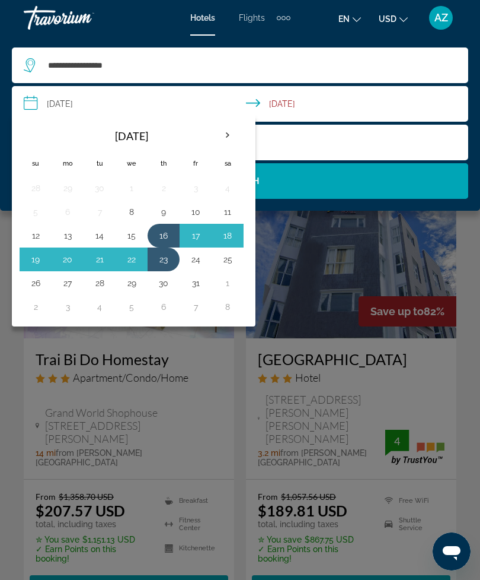
click at [464, 108] on input "**********" at bounding box center [243, 105] width 462 height 39
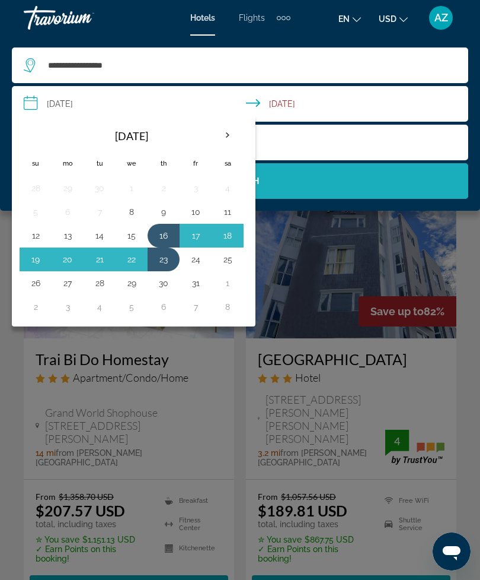
click at [434, 185] on span "Search" at bounding box center [240, 181] width 457 height 28
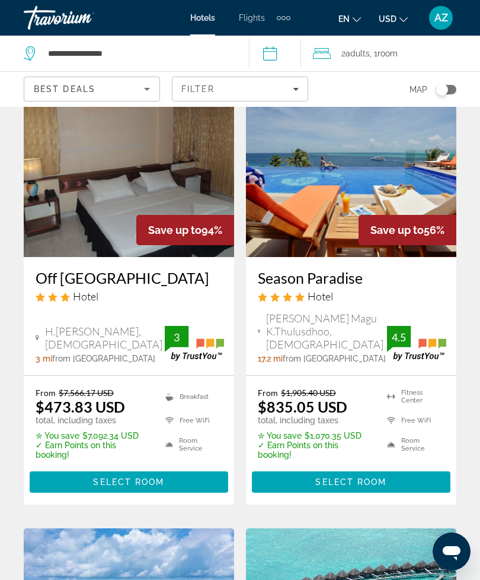
scroll to position [82, 0]
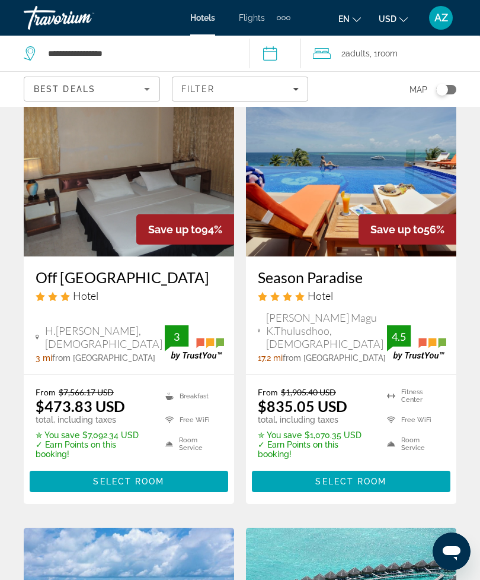
click at [392, 182] on img "Main content" at bounding box center [351, 161] width 211 height 190
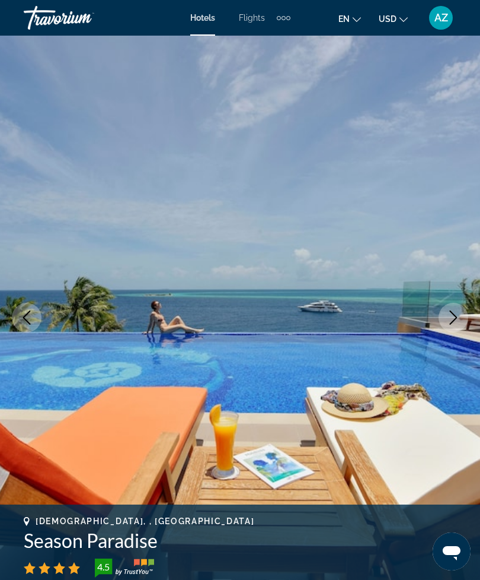
click at [454, 307] on button "Next image" at bounding box center [454, 318] width 30 height 30
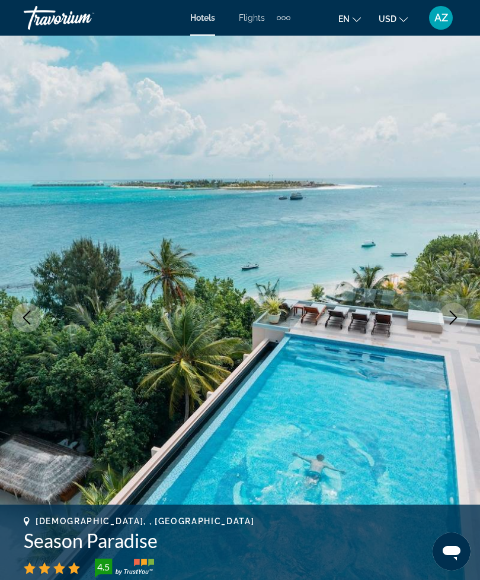
click at [459, 317] on icon "Next image" at bounding box center [454, 317] width 14 height 14
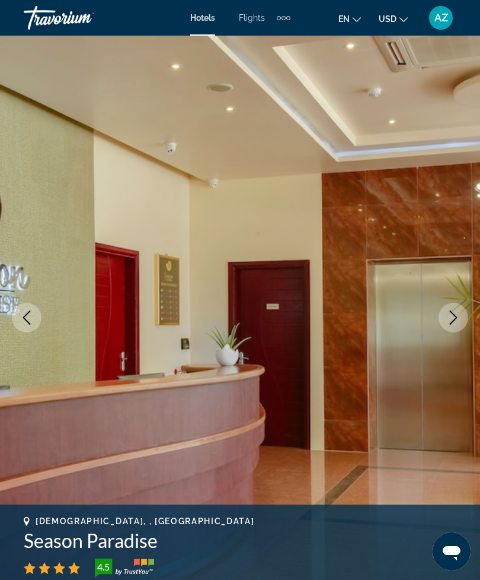
click at [455, 316] on icon "Next image" at bounding box center [454, 317] width 14 height 14
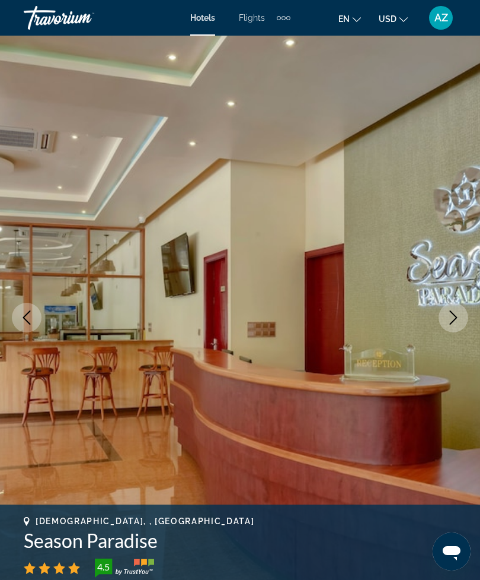
click at [456, 314] on icon "Next image" at bounding box center [454, 317] width 14 height 14
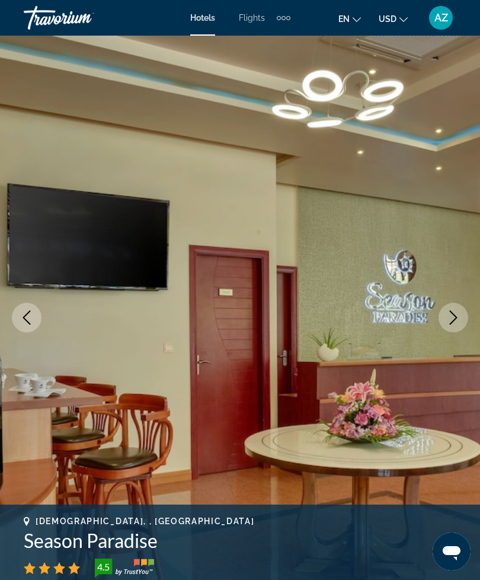
click at [454, 312] on icon "Next image" at bounding box center [454, 317] width 14 height 14
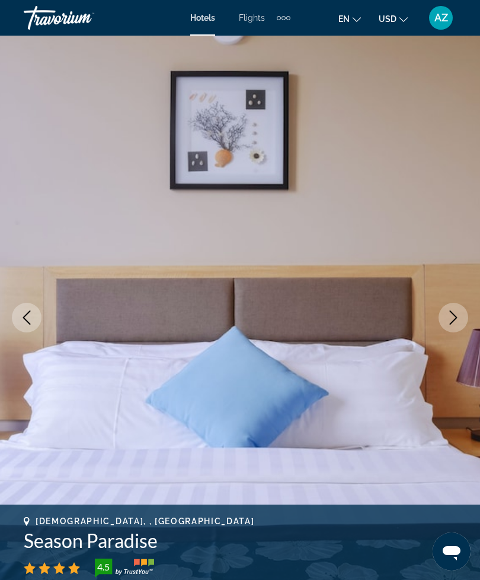
click at [453, 314] on icon "Next image" at bounding box center [454, 317] width 14 height 14
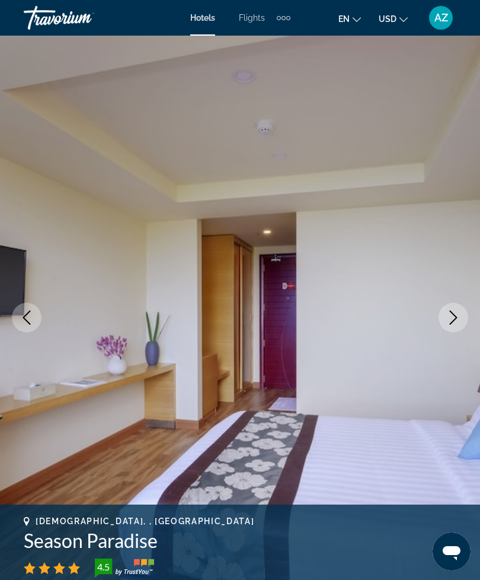
click at [453, 318] on icon "Next image" at bounding box center [454, 317] width 14 height 14
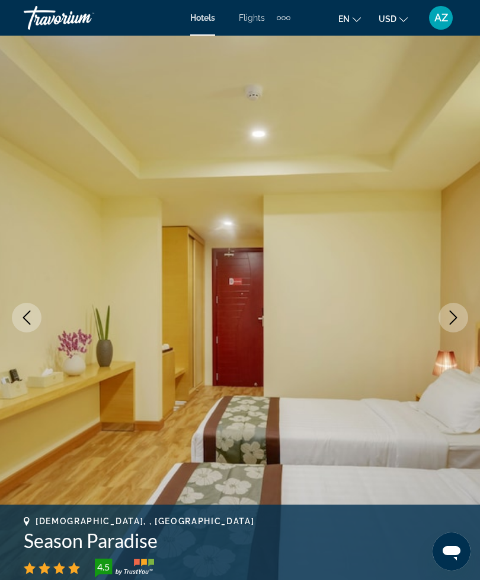
click at [453, 324] on icon "Next image" at bounding box center [454, 317] width 14 height 14
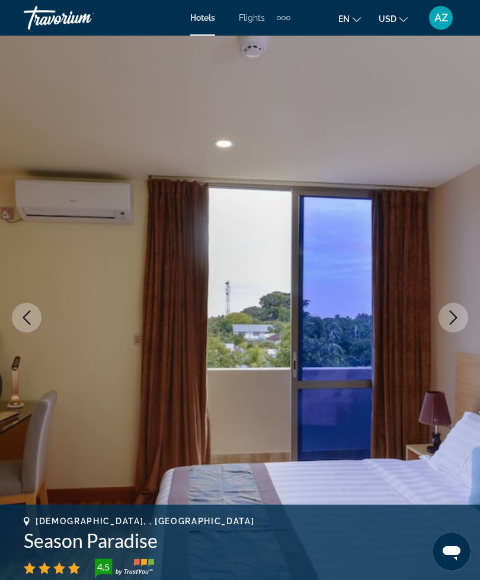
click at [452, 321] on icon "Next image" at bounding box center [454, 317] width 14 height 14
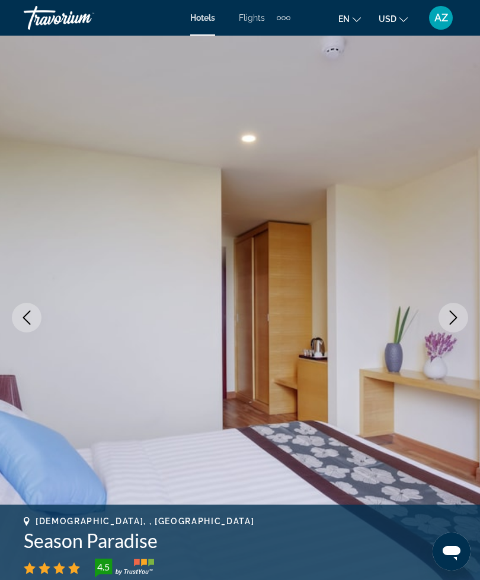
click at [456, 318] on icon "Next image" at bounding box center [454, 317] width 8 height 14
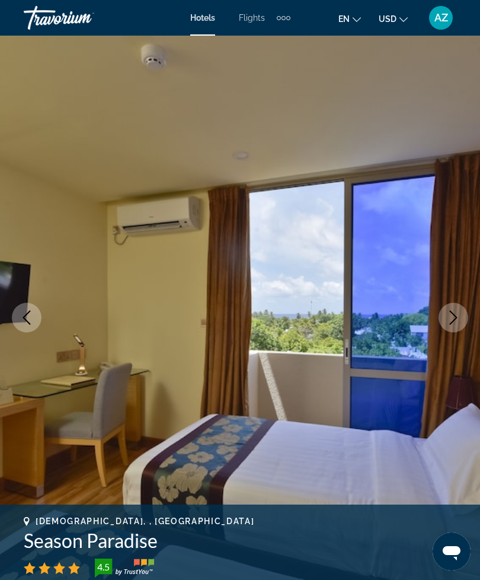
click at [456, 320] on icon "Next image" at bounding box center [454, 317] width 14 height 14
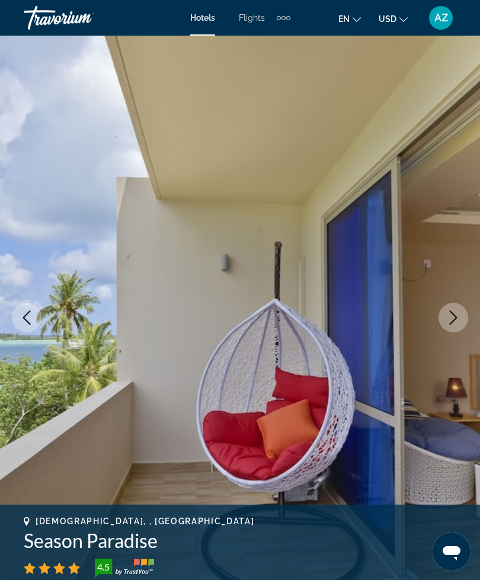
click at [453, 316] on icon "Next image" at bounding box center [454, 317] width 14 height 14
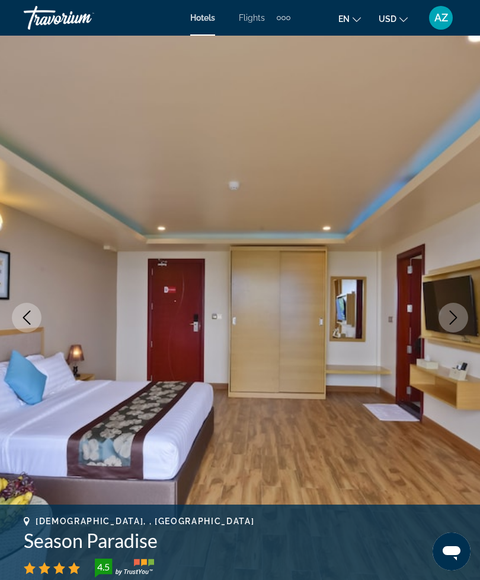
click at [454, 316] on icon "Next image" at bounding box center [454, 317] width 14 height 14
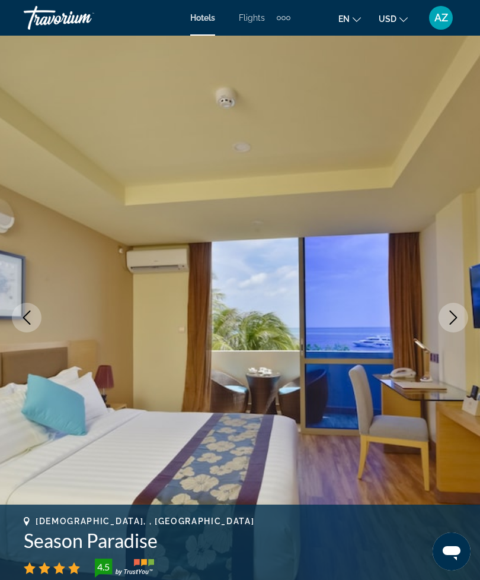
click at [453, 317] on icon "Next image" at bounding box center [454, 317] width 14 height 14
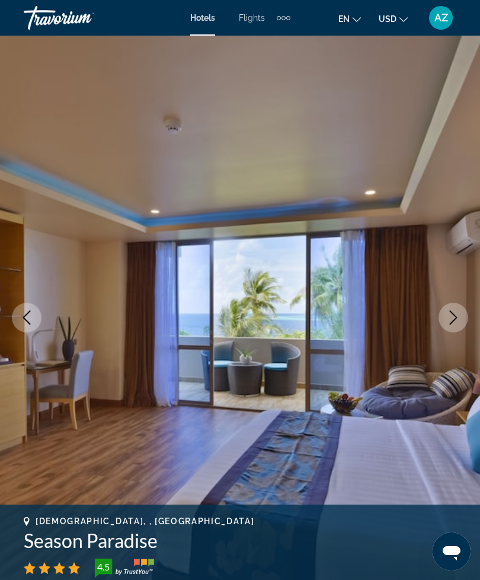
click at [453, 317] on icon "Next image" at bounding box center [454, 317] width 14 height 14
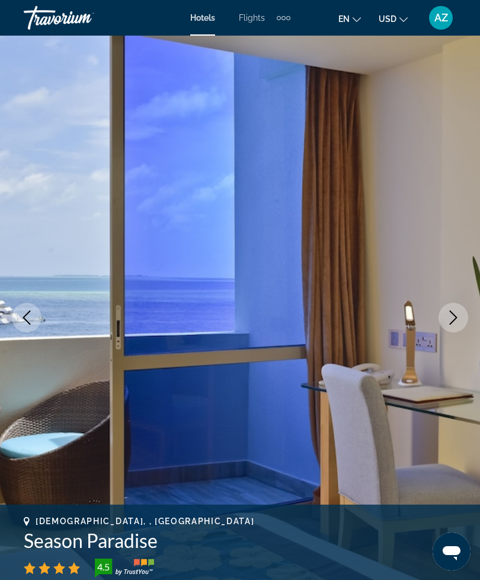
click at [449, 314] on icon "Next image" at bounding box center [454, 317] width 14 height 14
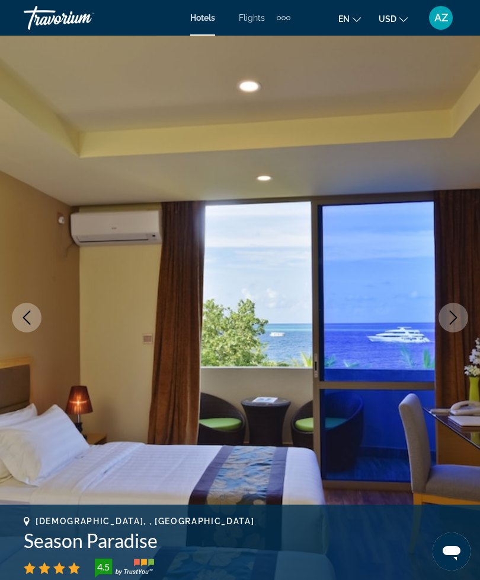
click at [454, 326] on button "Next image" at bounding box center [454, 318] width 30 height 30
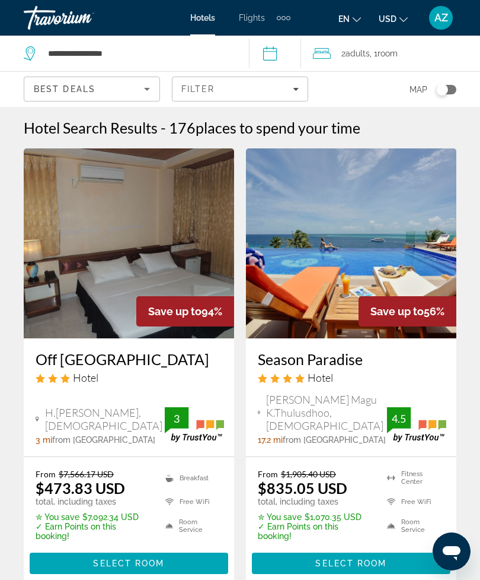
click at [148, 94] on icon "Sort by" at bounding box center [147, 89] width 14 height 14
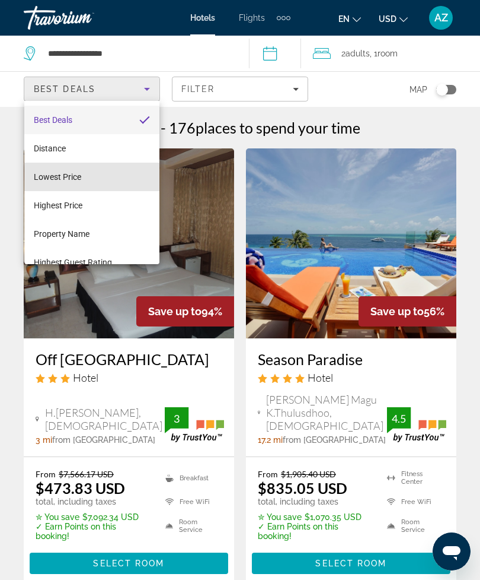
click at [133, 178] on mat-option "Lowest Price" at bounding box center [91, 177] width 135 height 28
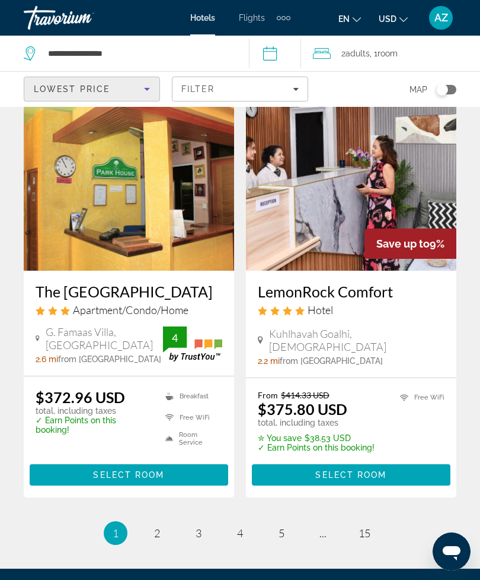
scroll to position [2360, 0]
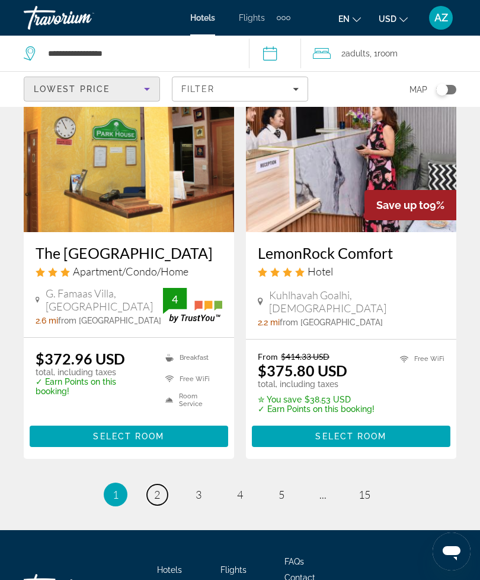
click at [162, 484] on link "page 2" at bounding box center [157, 494] width 21 height 21
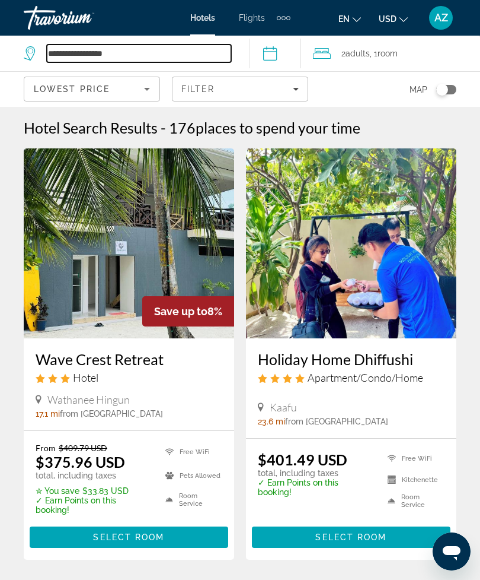
click at [157, 48] on input "**********" at bounding box center [139, 53] width 184 height 18
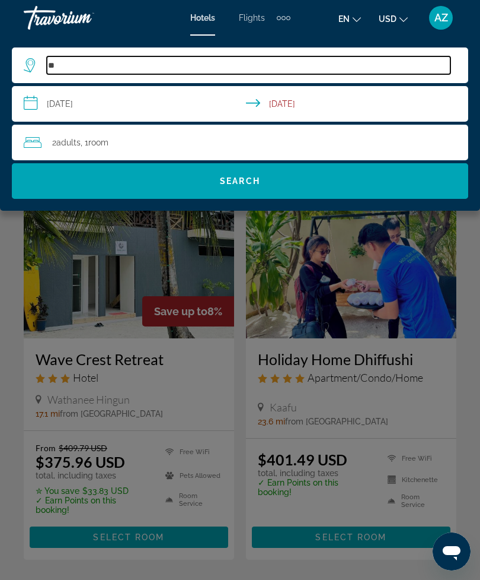
type input "*"
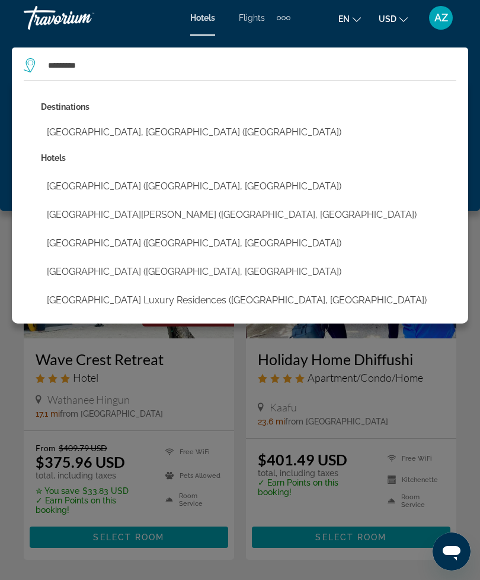
click at [125, 132] on button "[GEOGRAPHIC_DATA], [GEOGRAPHIC_DATA] ([GEOGRAPHIC_DATA])" at bounding box center [249, 132] width 416 height 23
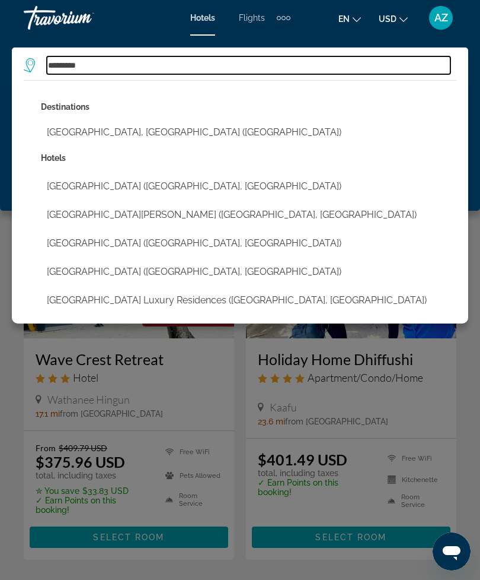
type input "**********"
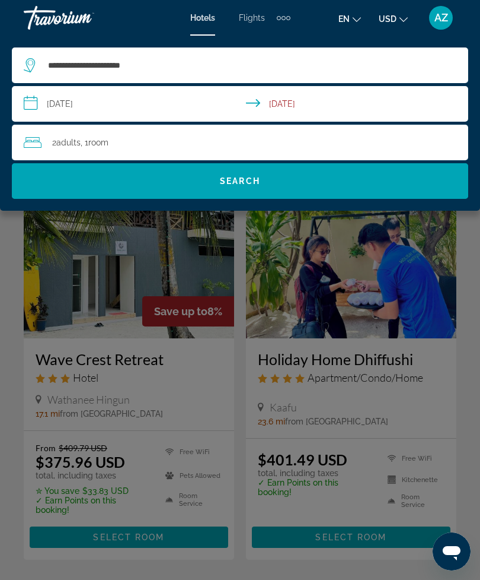
click at [173, 104] on input "**********" at bounding box center [243, 105] width 462 height 39
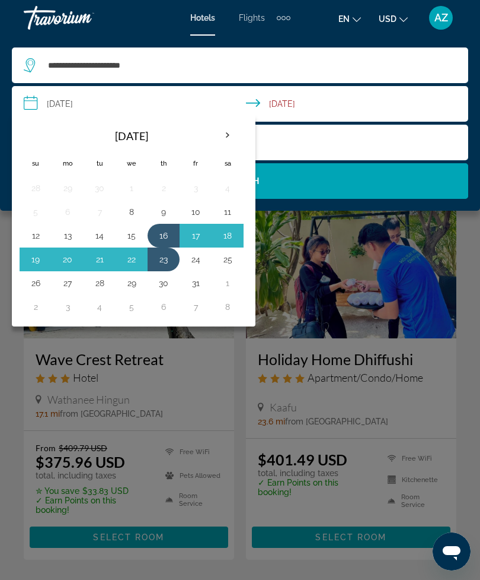
click at [39, 256] on button "19" at bounding box center [35, 259] width 19 height 17
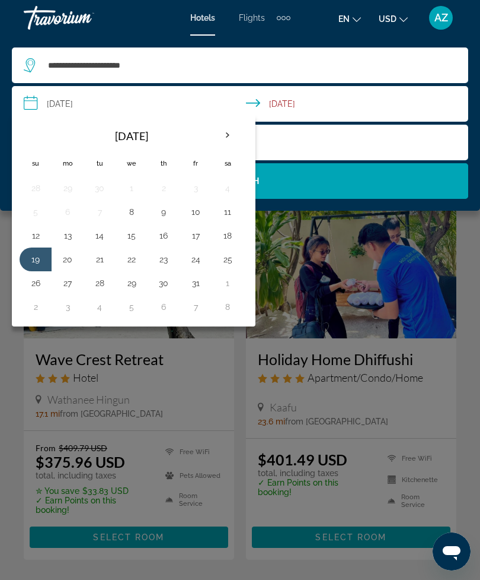
click at [36, 289] on button "26" at bounding box center [35, 283] width 19 height 17
type input "**********"
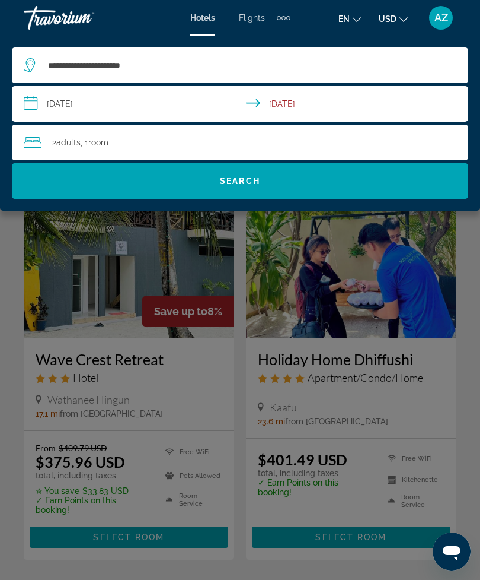
click at [308, 141] on div "2 Adult Adults , 1 Room rooms" at bounding box center [246, 142] width 445 height 17
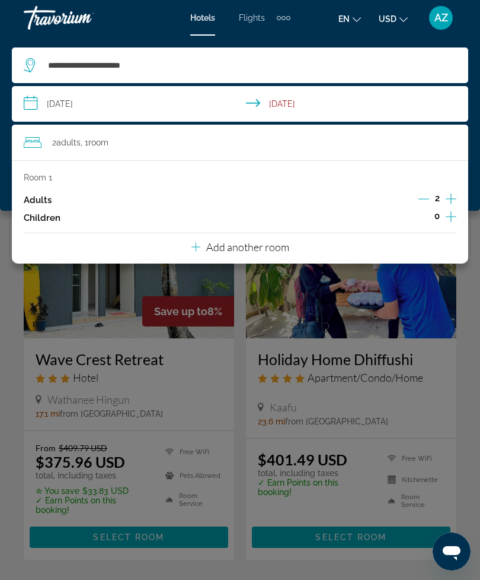
click at [450, 218] on icon "Increment children" at bounding box center [451, 216] width 11 height 14
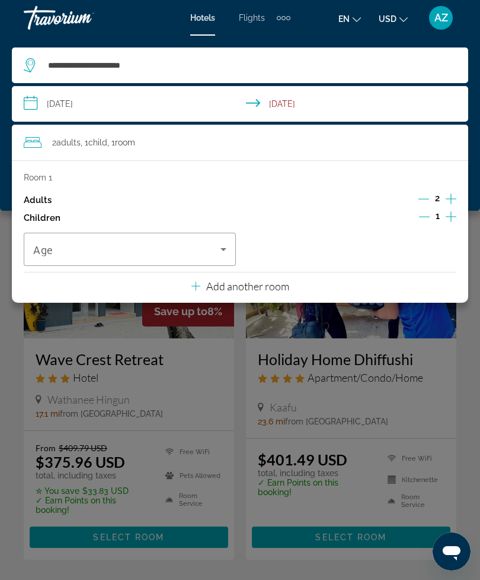
click at [447, 216] on icon "Increment children" at bounding box center [451, 216] width 11 height 14
click at [209, 242] on span "Travelers: 2 adults, 2 children" at bounding box center [126, 249] width 187 height 14
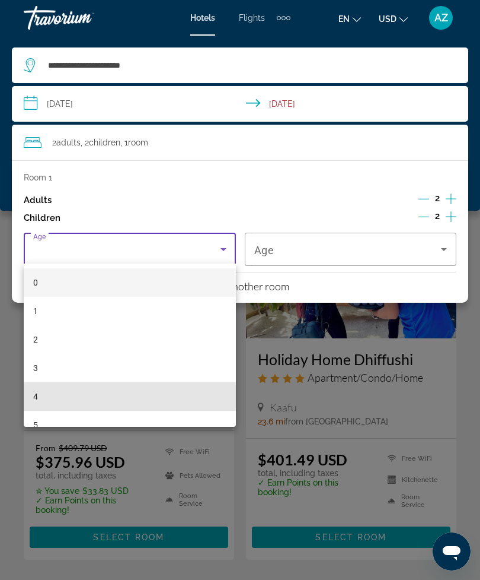
click at [149, 401] on mat-option "4" at bounding box center [130, 396] width 212 height 28
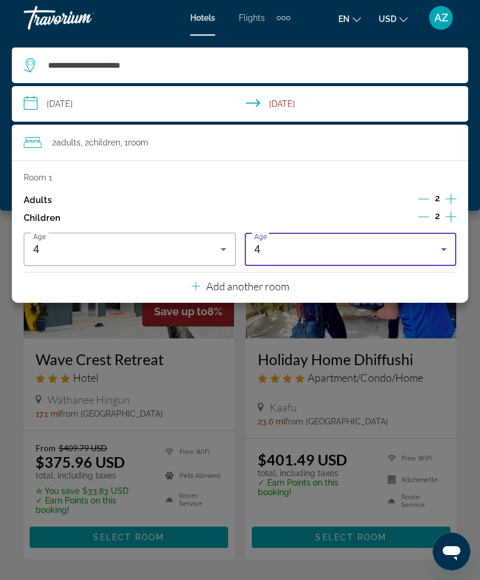
click at [332, 244] on div "4" at bounding box center [347, 249] width 187 height 14
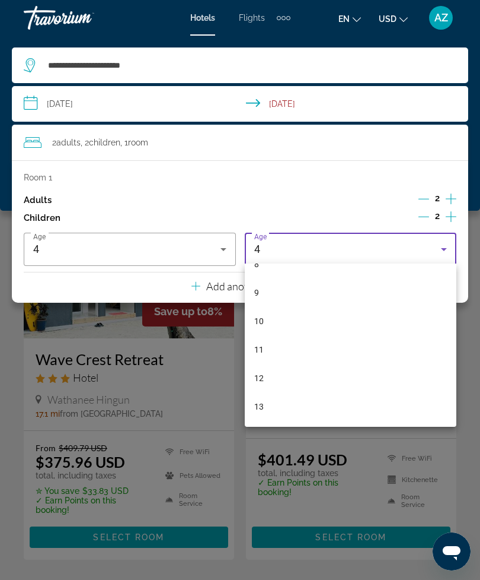
scroll to position [254, 0]
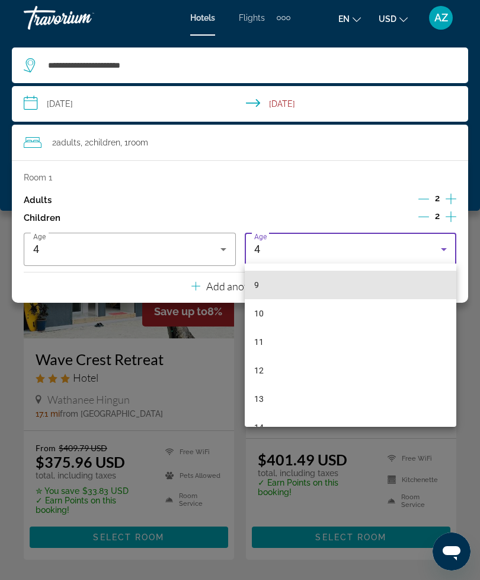
click at [336, 279] on mat-option "9" at bounding box center [351, 285] width 212 height 28
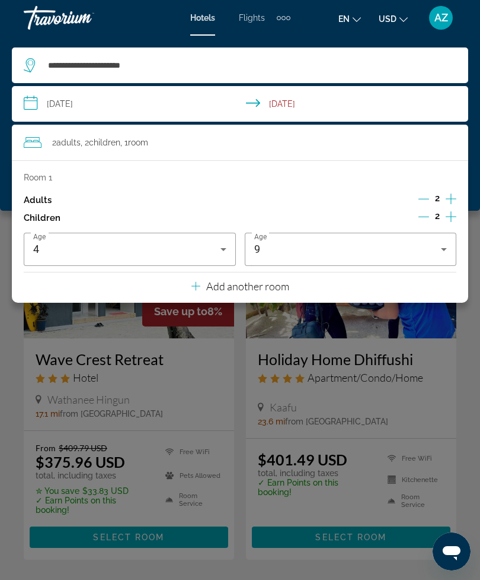
click at [450, 96] on input "**********" at bounding box center [243, 105] width 462 height 39
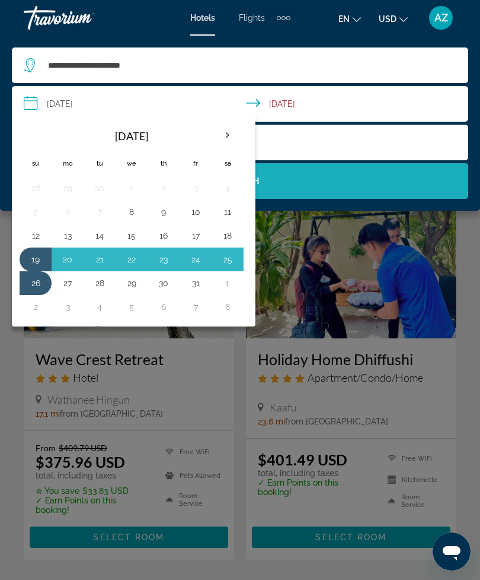
click at [394, 188] on span "Search" at bounding box center [240, 181] width 457 height 28
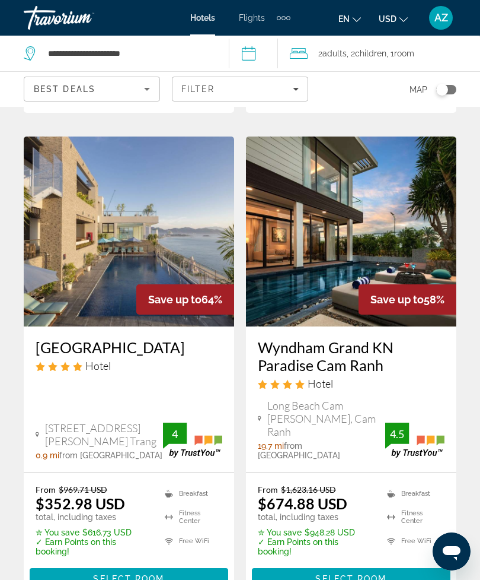
scroll to position [465, 0]
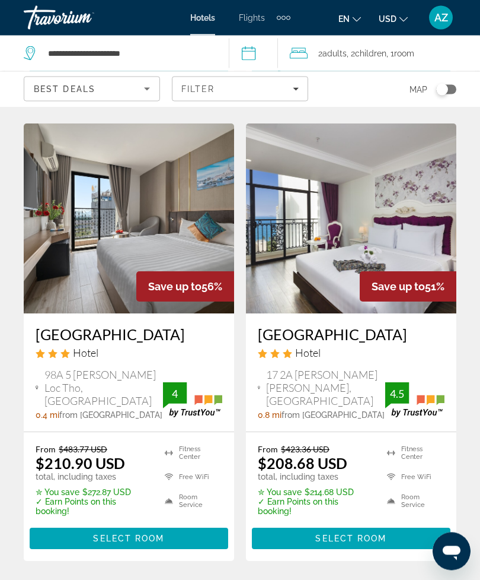
click at [163, 207] on img "Main content" at bounding box center [129, 219] width 211 height 190
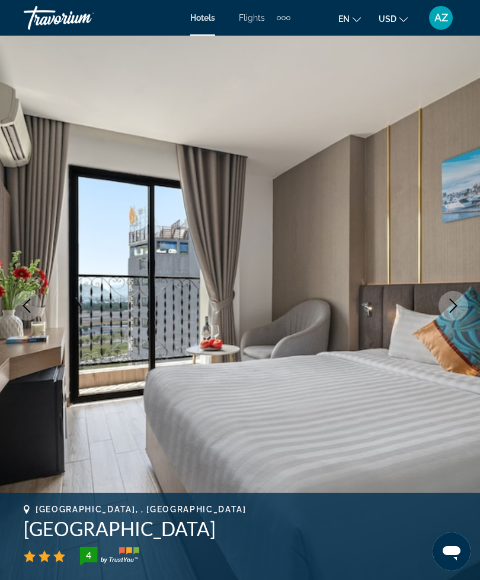
scroll to position [18, 0]
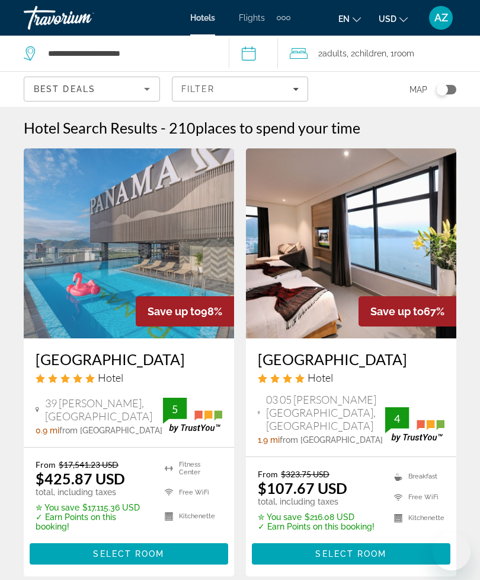
click at [288, 91] on div "Filter" at bounding box center [240, 88] width 117 height 9
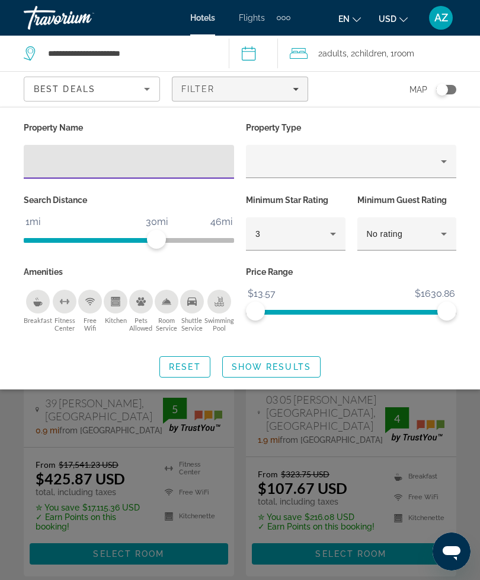
click at [329, 224] on div "3" at bounding box center [296, 233] width 81 height 33
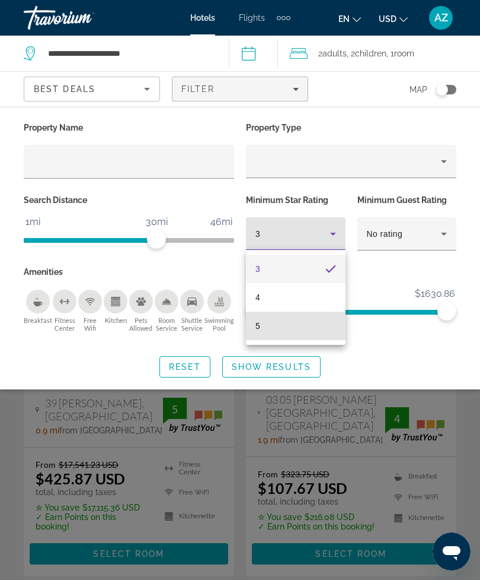
click at [304, 332] on mat-option "5" at bounding box center [296, 325] width 100 height 28
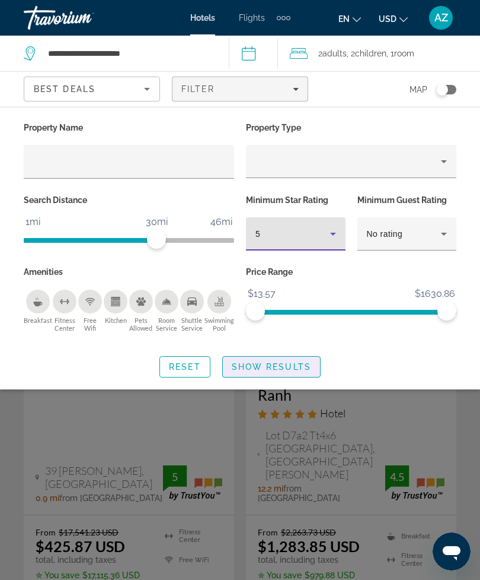
click at [275, 364] on span "Show Results" at bounding box center [271, 366] width 79 height 9
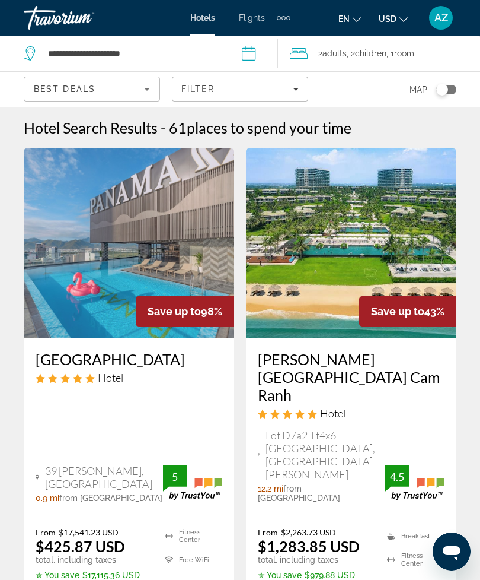
click at [145, 87] on icon "Sort by" at bounding box center [147, 89] width 14 height 14
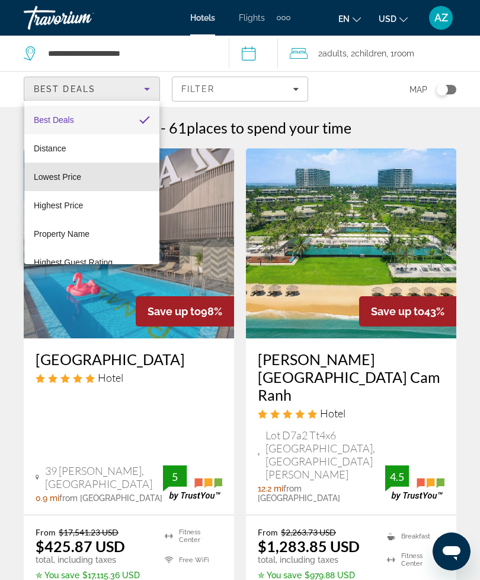
click at [113, 176] on mat-option "Lowest Price" at bounding box center [91, 177] width 135 height 28
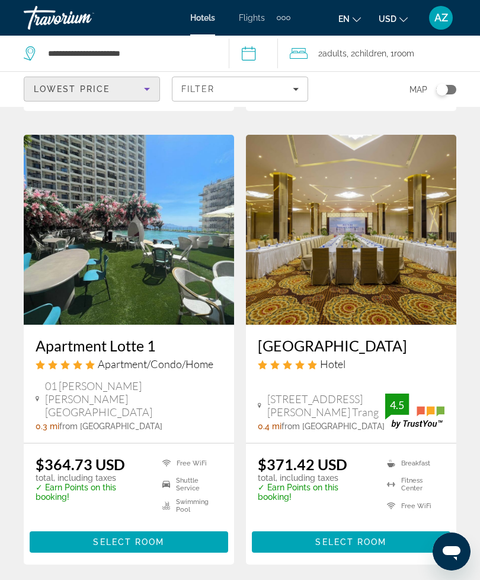
scroll to position [2311, 0]
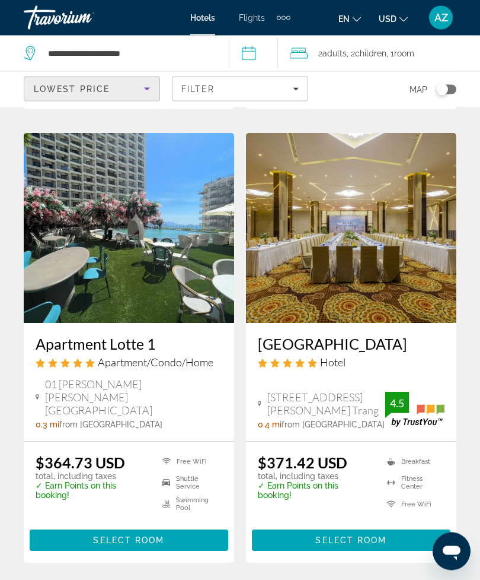
click at [155, 233] on img "Main content" at bounding box center [129, 228] width 211 height 190
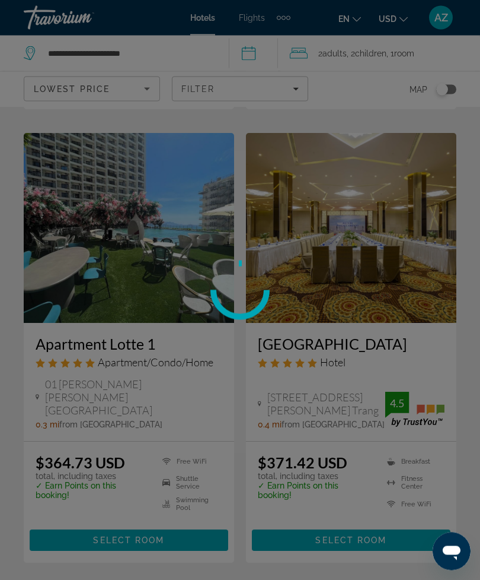
scroll to position [2311, 0]
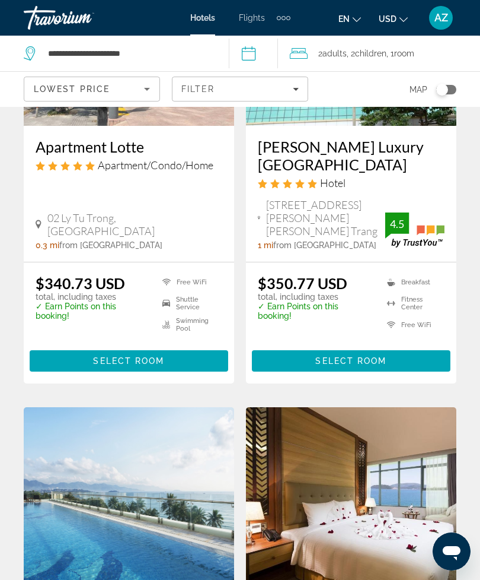
scroll to position [1579, 0]
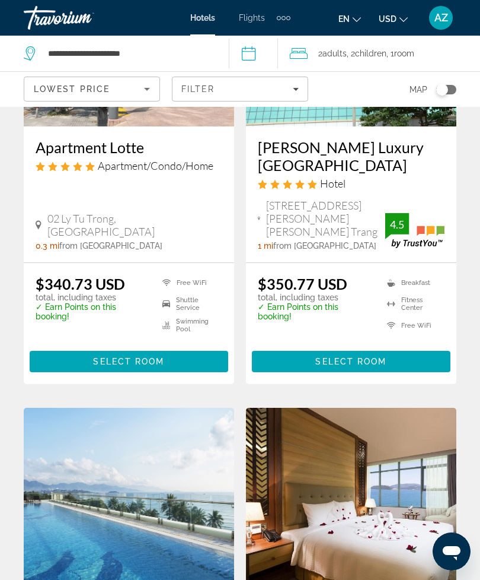
click at [196, 40] on div "**********" at bounding box center [120, 54] width 193 height 36
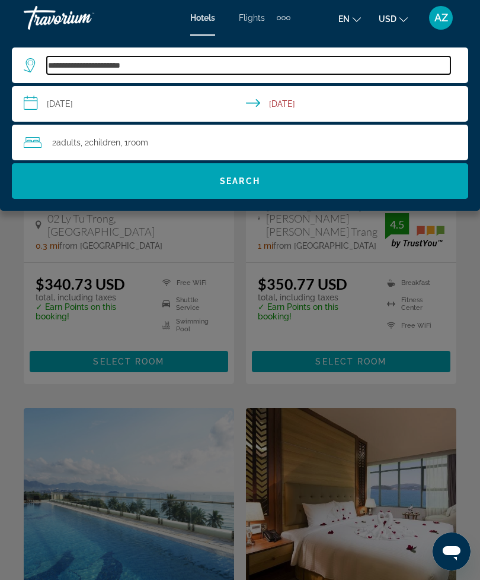
click at [260, 72] on input "**********" at bounding box center [249, 65] width 404 height 18
type input "***"
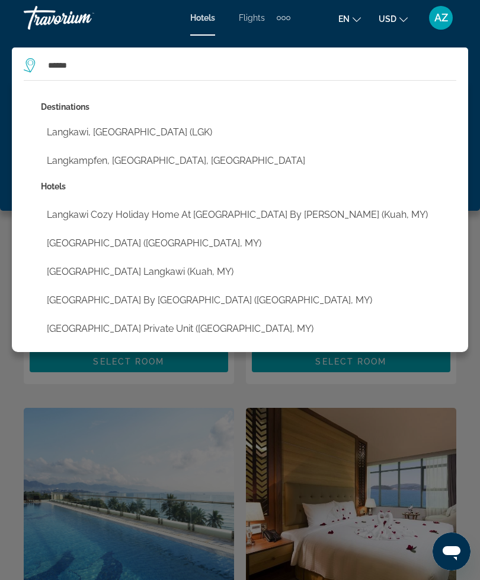
click at [53, 133] on button "Langkawi, Malaysia (LGK)" at bounding box center [249, 132] width 416 height 23
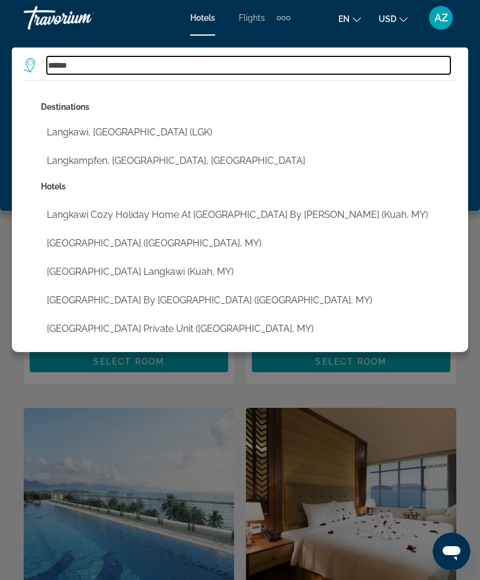
type input "**********"
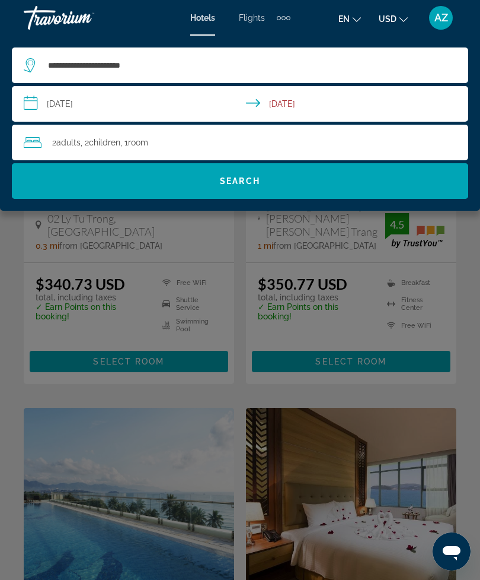
click at [222, 101] on input "**********" at bounding box center [243, 105] width 462 height 39
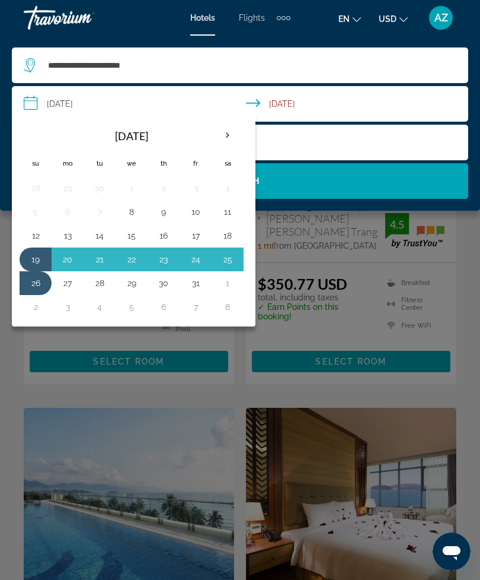
click at [63, 287] on button "27" at bounding box center [67, 283] width 19 height 17
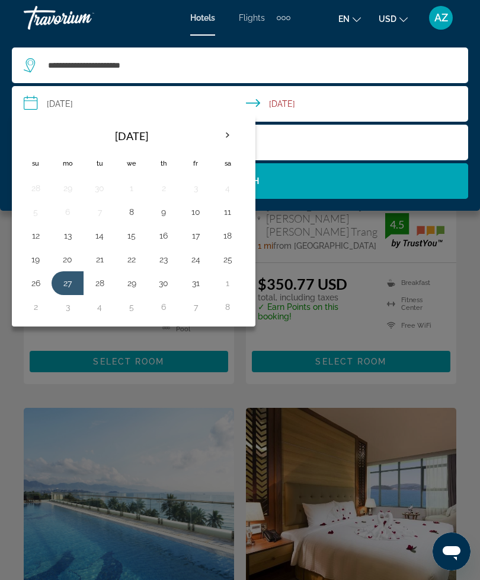
click at [67, 310] on button "3" at bounding box center [67, 306] width 19 height 17
type input "**********"
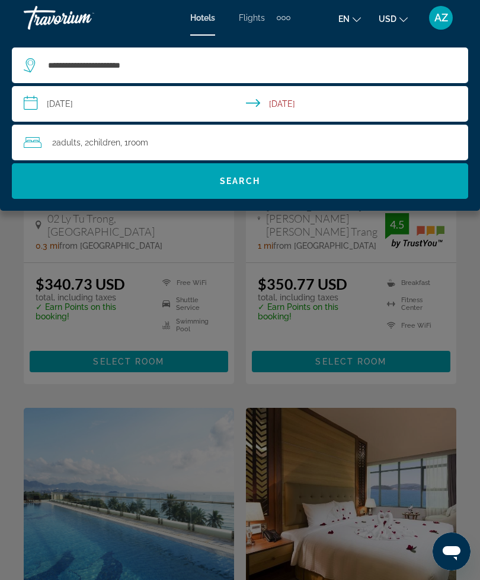
click at [262, 182] on span "Search" at bounding box center [240, 181] width 457 height 28
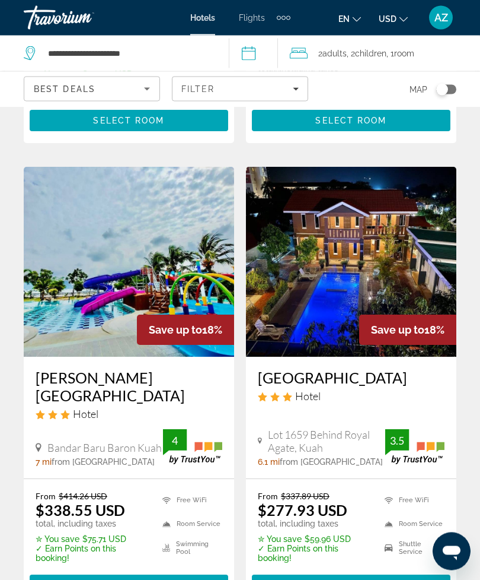
scroll to position [2332, 0]
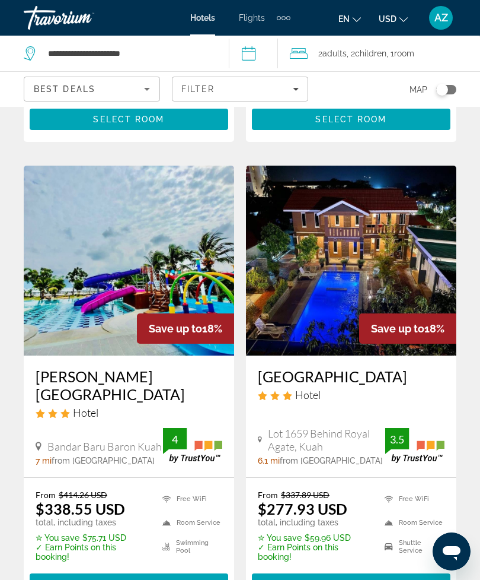
click at [272, 88] on div "Filter" at bounding box center [240, 88] width 117 height 9
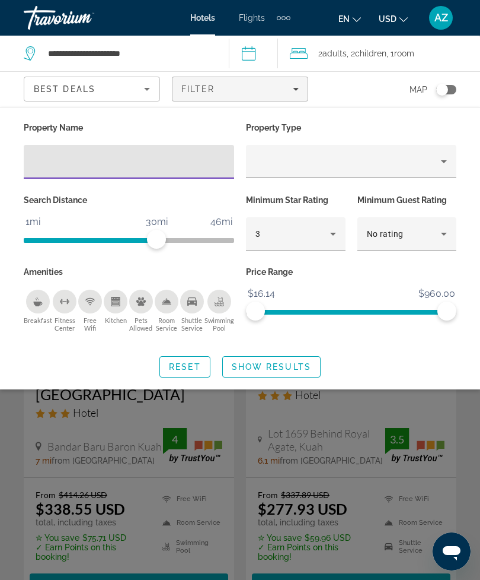
scroll to position [2332, 0]
click at [314, 238] on div "3" at bounding box center [293, 234] width 75 height 14
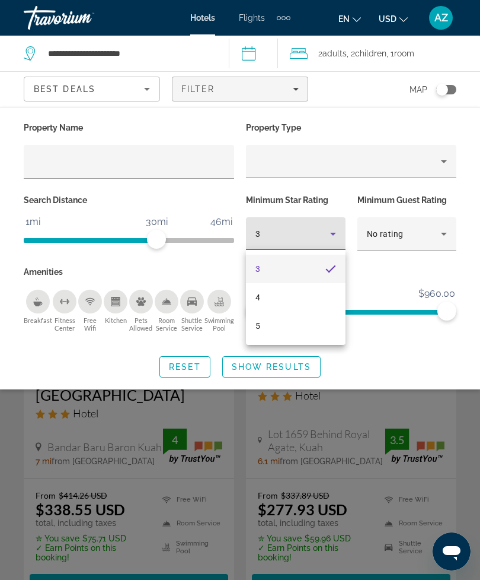
scroll to position [2332, 0]
click at [316, 327] on mat-option "5" at bounding box center [296, 325] width 100 height 28
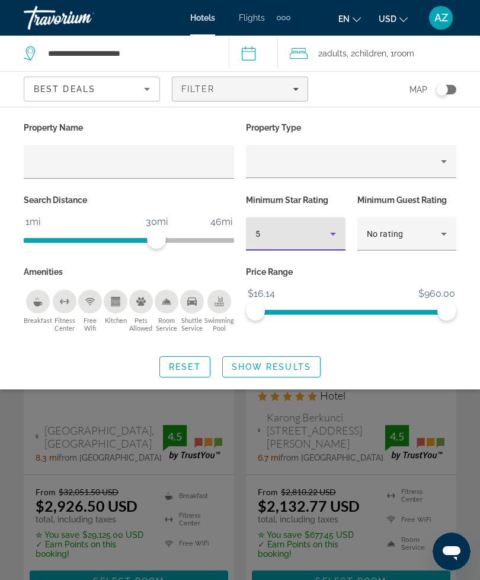
click at [283, 364] on span "Show Results" at bounding box center [271, 366] width 79 height 9
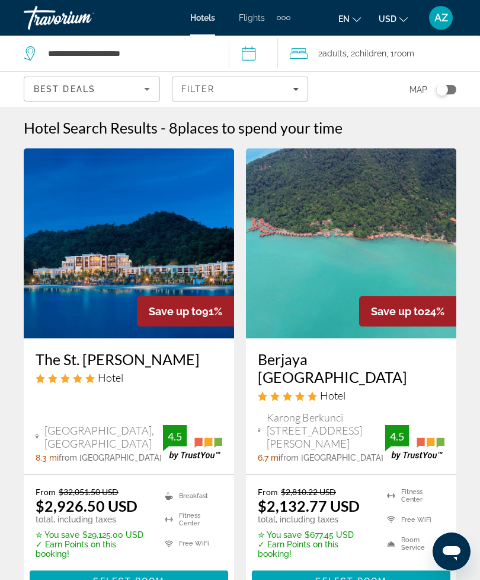
click at [145, 92] on icon "Sort by" at bounding box center [147, 89] width 14 height 14
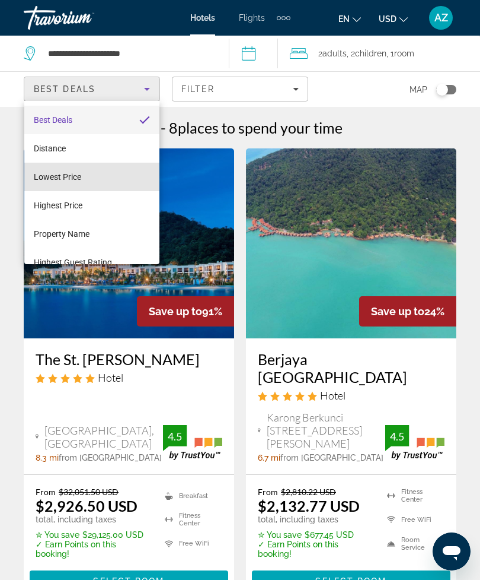
click at [122, 177] on mat-option "Lowest Price" at bounding box center [91, 177] width 135 height 28
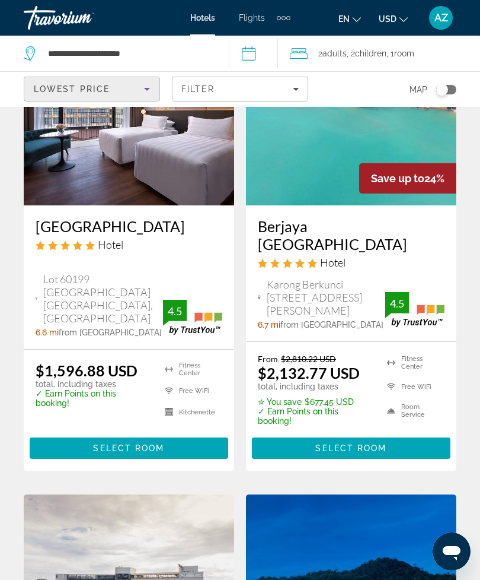
scroll to position [128, 0]
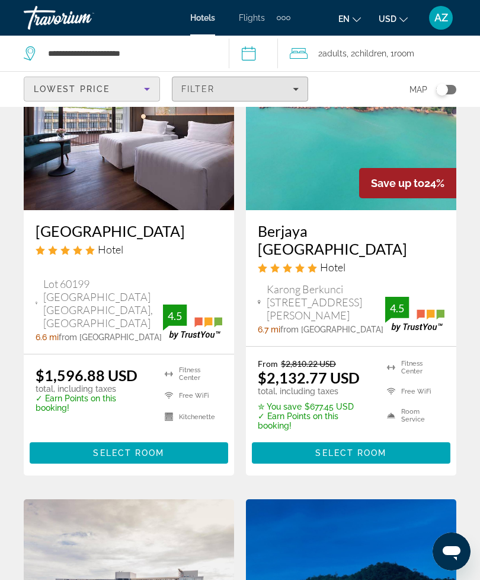
click at [295, 82] on span "Filters" at bounding box center [240, 89] width 135 height 28
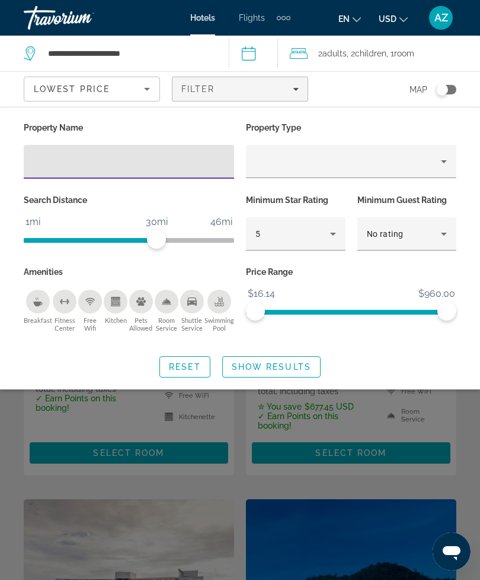
click at [302, 230] on div "5" at bounding box center [293, 234] width 75 height 14
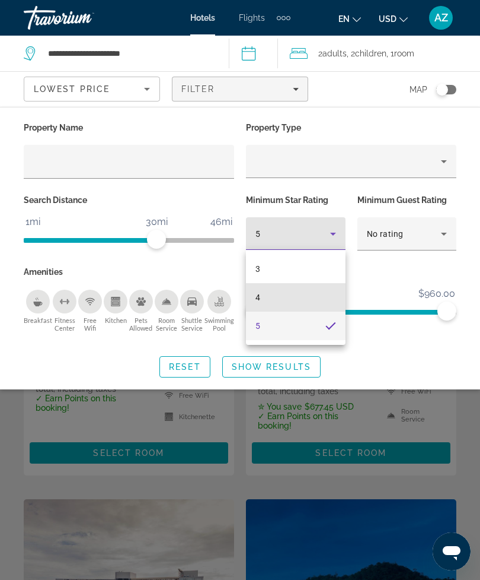
click at [311, 297] on mat-option "4" at bounding box center [296, 297] width 100 height 28
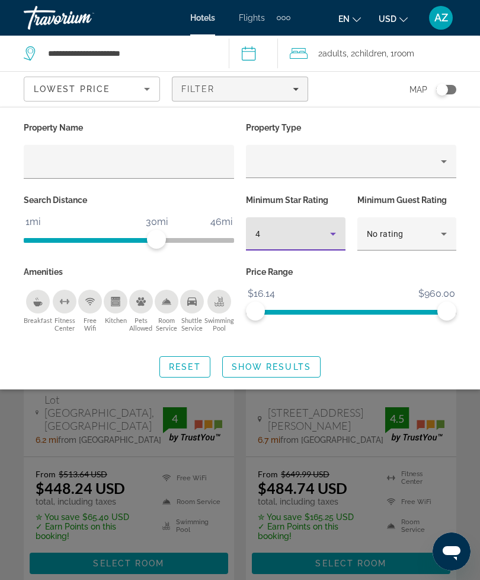
click at [299, 362] on span "Show Results" at bounding box center [271, 366] width 79 height 9
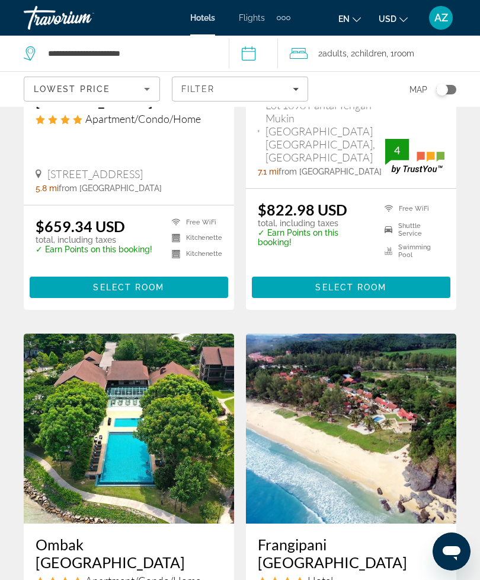
scroll to position [742, 0]
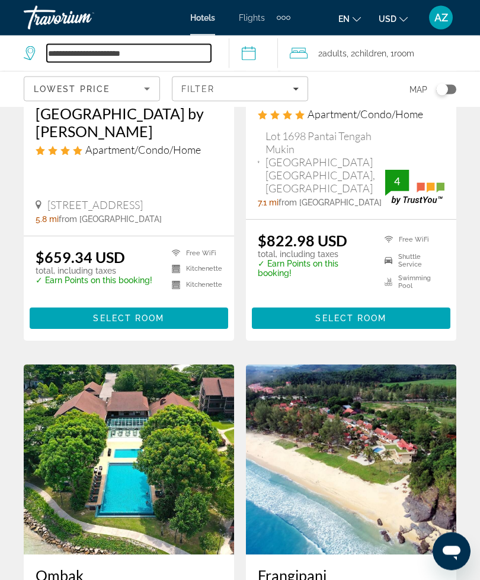
click at [195, 56] on input "**********" at bounding box center [129, 53] width 164 height 18
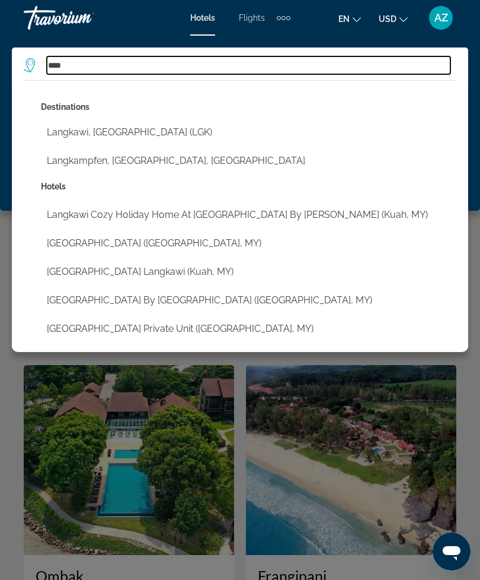
type input "***"
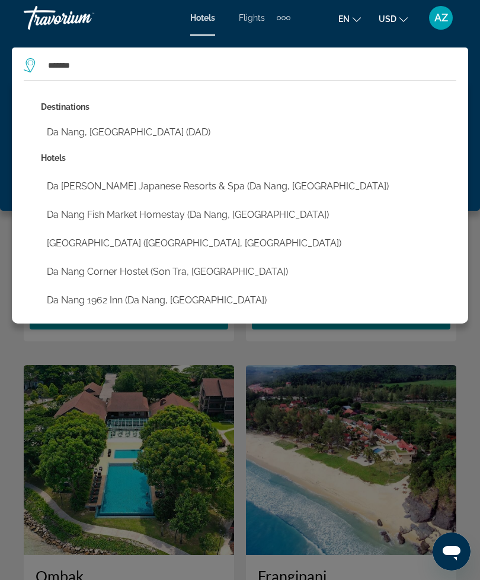
click at [149, 133] on button "Da Nang, Vietnam (DAD)" at bounding box center [249, 132] width 416 height 23
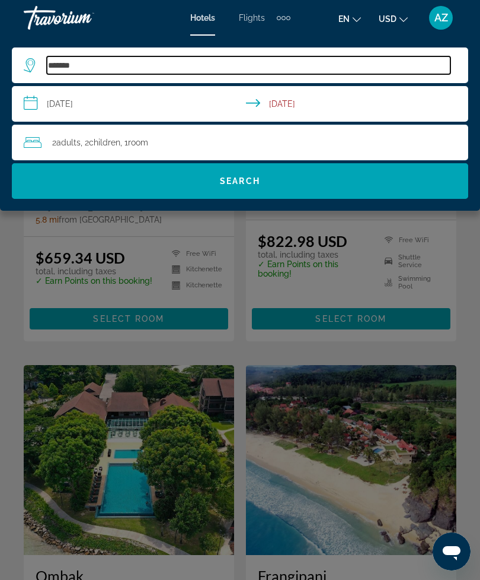
type input "**********"
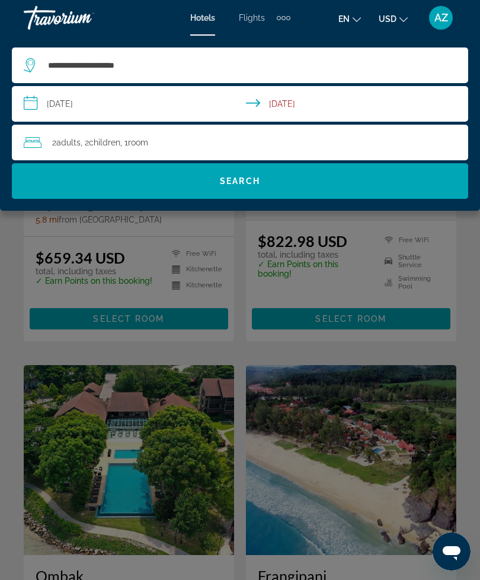
click at [301, 179] on span "Search" at bounding box center [240, 181] width 457 height 28
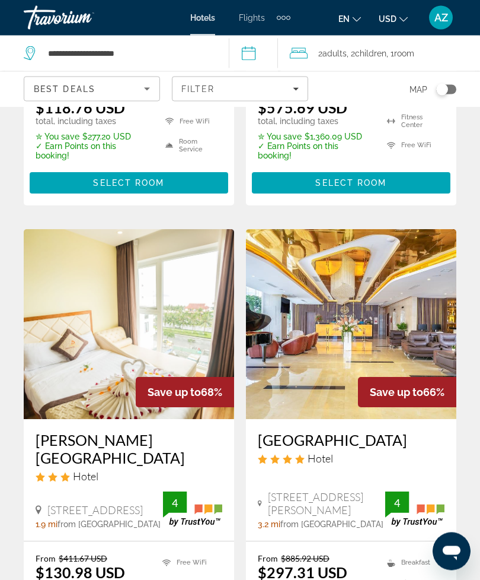
scroll to position [1822, 0]
